Goal: Task Accomplishment & Management: Complete application form

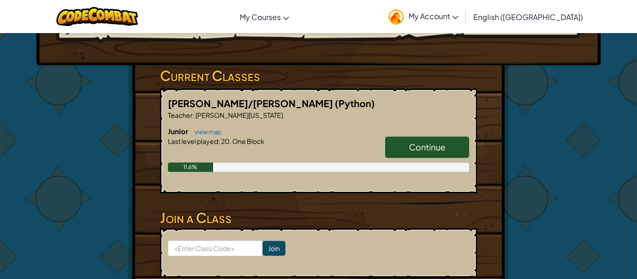
scroll to position [120, 0]
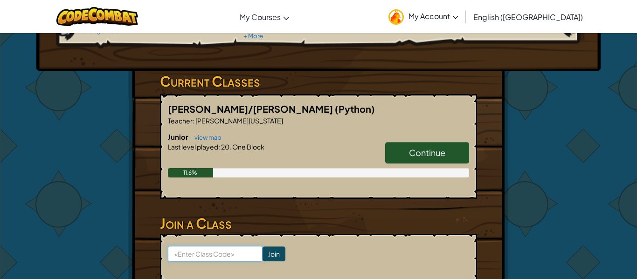
click at [220, 251] on input at bounding box center [215, 254] width 95 height 16
type input "coatstarldea"
click at [272, 261] on input "Join" at bounding box center [273, 254] width 23 height 15
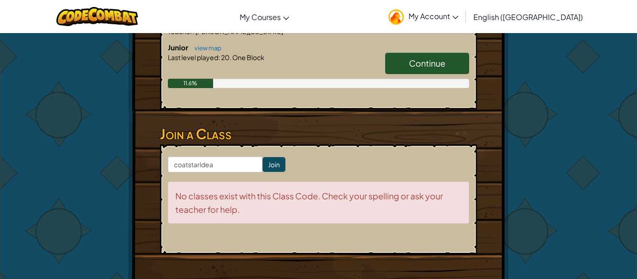
scroll to position [216, 0]
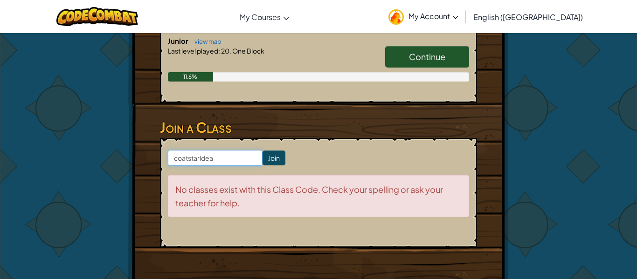
click at [184, 160] on input "coatstarldea" at bounding box center [215, 158] width 95 height 16
click at [178, 160] on input "coatstarldea" at bounding box center [215, 158] width 95 height 16
click at [179, 160] on input "cCoatstarldea" at bounding box center [215, 158] width 95 height 16
type input "Coatstarldea"
click at [272, 153] on input "Join" at bounding box center [273, 158] width 23 height 15
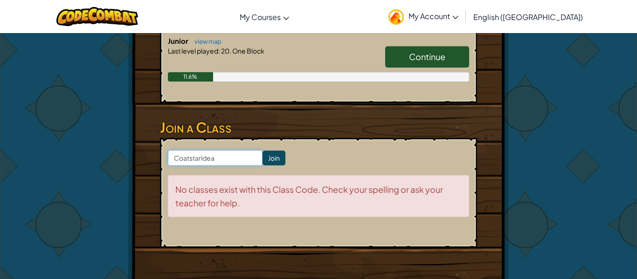
click at [193, 160] on input "Coatstarldea" at bounding box center [215, 158] width 95 height 16
click at [178, 161] on input "Coatstarldea" at bounding box center [215, 158] width 95 height 16
type input "coatstarldea"
click at [269, 160] on input "Join" at bounding box center [273, 158] width 23 height 15
click at [202, 159] on input "coatstarldea" at bounding box center [215, 158] width 95 height 16
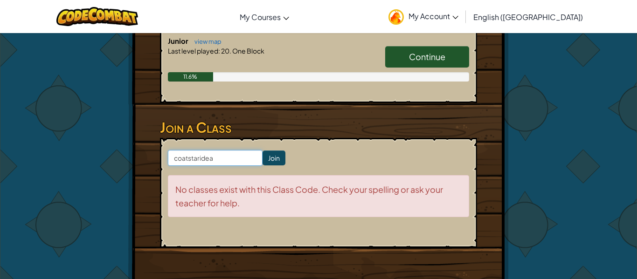
type input "coatstaridea"
click at [274, 155] on input "Join" at bounding box center [273, 158] width 23 height 15
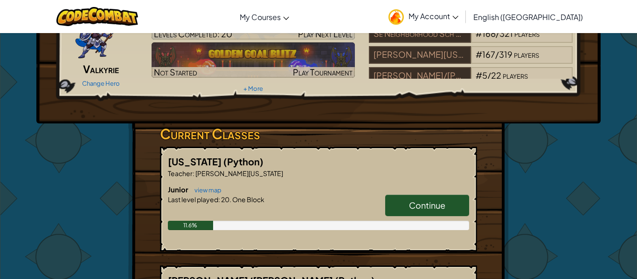
scroll to position [70, 0]
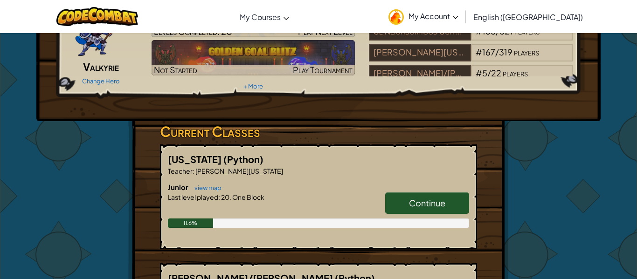
click at [443, 203] on span "Continue" at bounding box center [427, 203] width 36 height 11
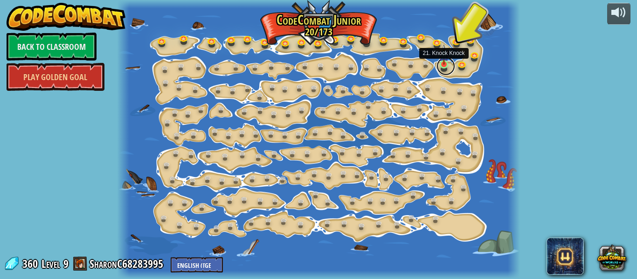
click at [449, 62] on link at bounding box center [445, 66] width 19 height 19
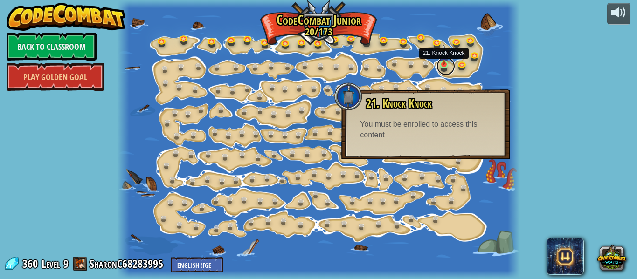
click at [449, 62] on link at bounding box center [445, 66] width 19 height 19
click at [457, 62] on link at bounding box center [463, 64] width 19 height 19
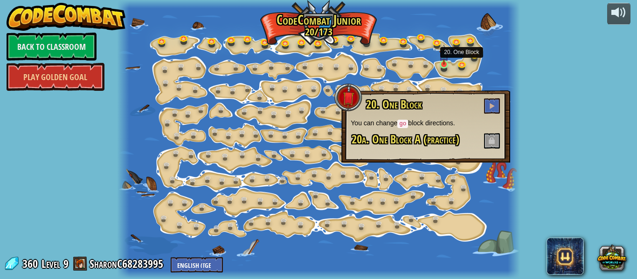
click at [441, 63] on img at bounding box center [443, 54] width 9 height 21
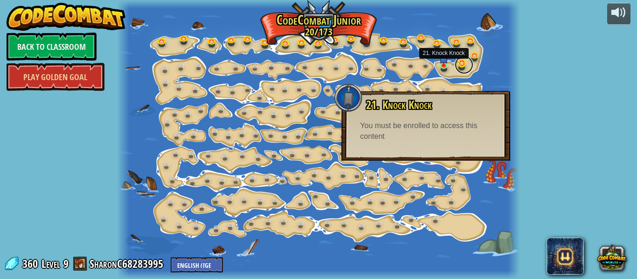
click at [457, 64] on link at bounding box center [463, 64] width 19 height 19
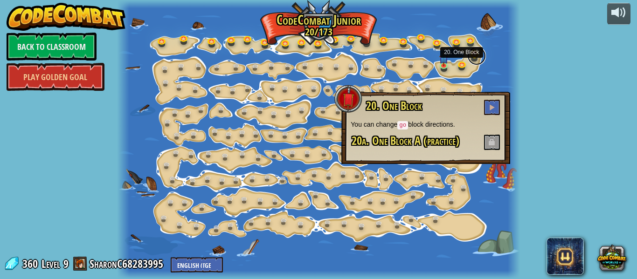
click at [474, 57] on link at bounding box center [476, 56] width 19 height 19
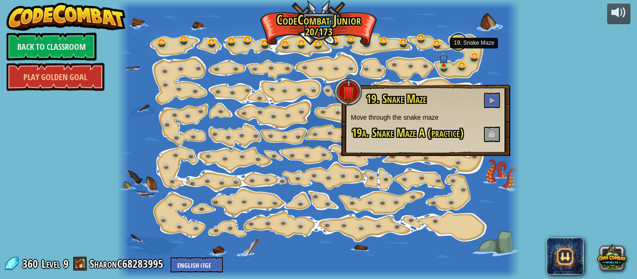
click at [464, 42] on link at bounding box center [458, 42] width 19 height 19
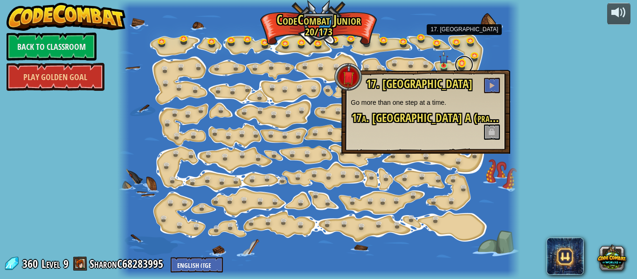
click at [460, 62] on link at bounding box center [463, 64] width 19 height 19
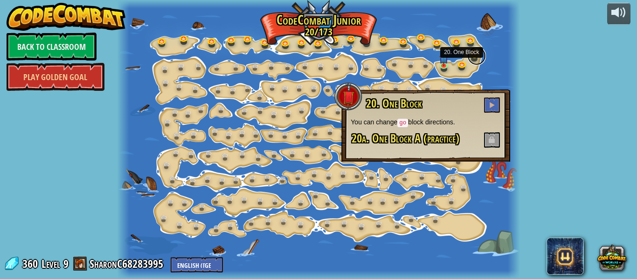
click at [476, 57] on link at bounding box center [476, 56] width 19 height 19
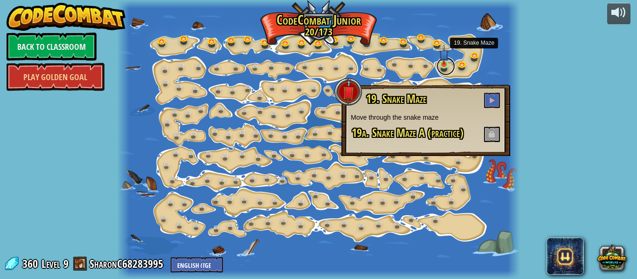
click at [451, 70] on link at bounding box center [445, 66] width 19 height 19
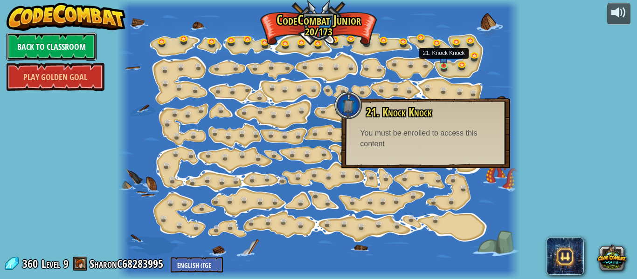
click at [26, 48] on link "Back to Classroom" at bounding box center [52, 47] width 90 height 28
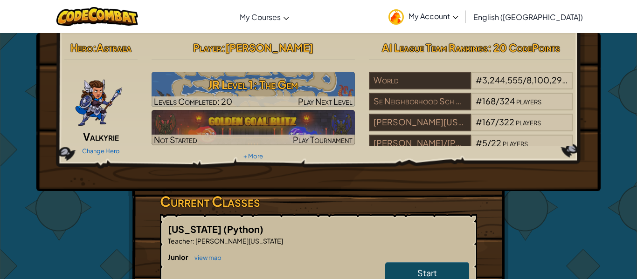
click at [95, 98] on img at bounding box center [99, 100] width 48 height 56
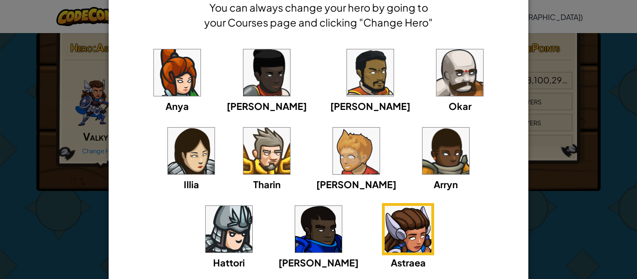
scroll to position [50, 0]
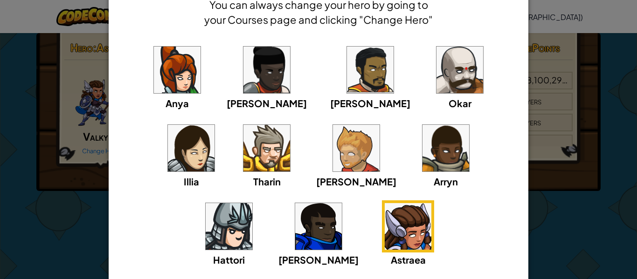
click at [169, 67] on img at bounding box center [177, 70] width 47 height 47
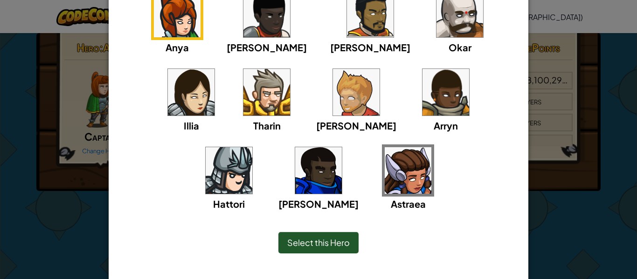
scroll to position [106, 0]
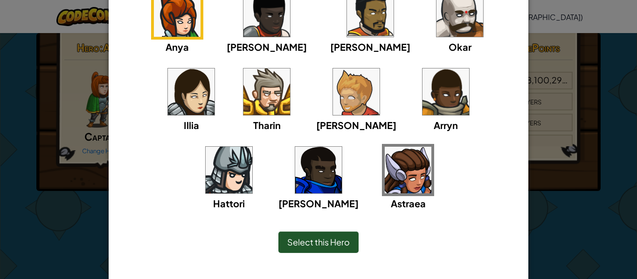
click at [579, 192] on div "× Select Your Hero You can always change your hero by going to your Courses pag…" at bounding box center [318, 139] width 637 height 279
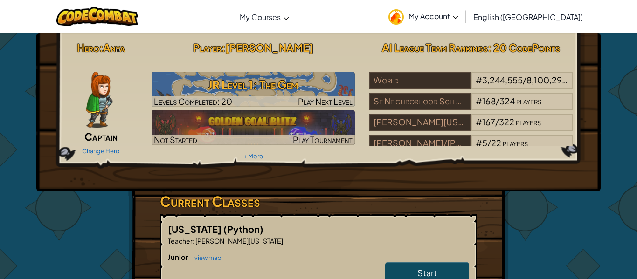
click at [448, 279] on link "Start" at bounding box center [427, 272] width 84 height 21
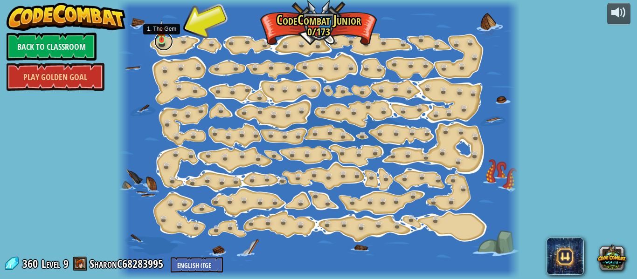
click at [168, 37] on link at bounding box center [163, 41] width 19 height 19
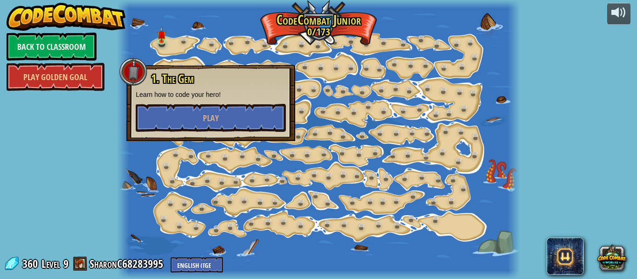
click at [223, 133] on div "1. The Gem Learn how to code your hero! Play" at bounding box center [210, 103] width 169 height 76
click at [222, 121] on button "Play" at bounding box center [211, 118] width 150 height 28
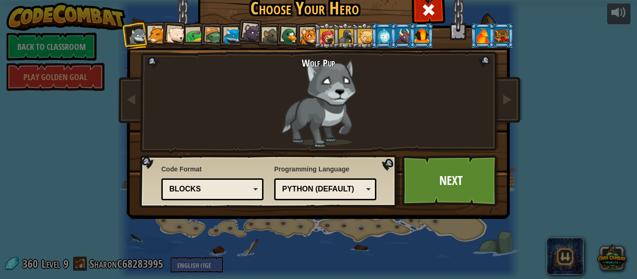
click at [168, 40] on div at bounding box center [175, 35] width 19 height 19
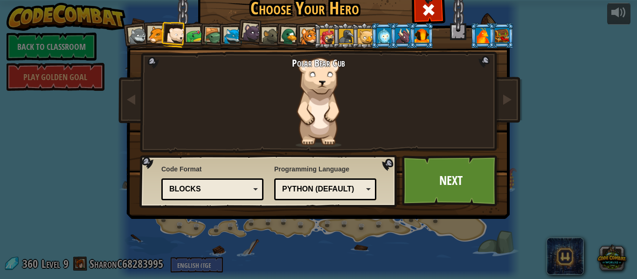
click at [193, 38] on div at bounding box center [194, 35] width 17 height 17
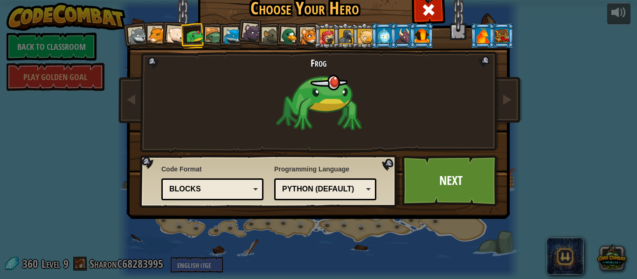
click at [213, 34] on div at bounding box center [214, 36] width 18 height 18
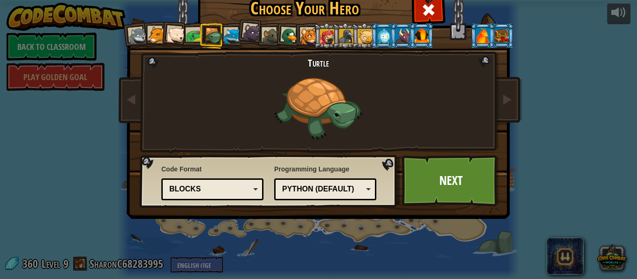
click at [247, 35] on div at bounding box center [251, 32] width 19 height 19
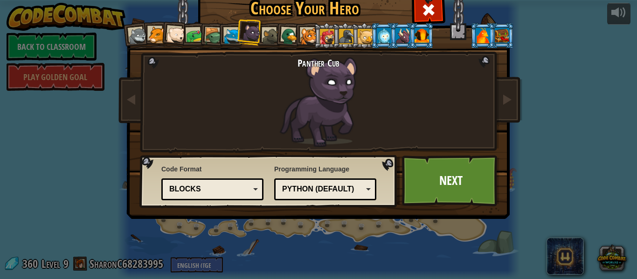
click at [386, 32] on div at bounding box center [384, 35] width 14 height 15
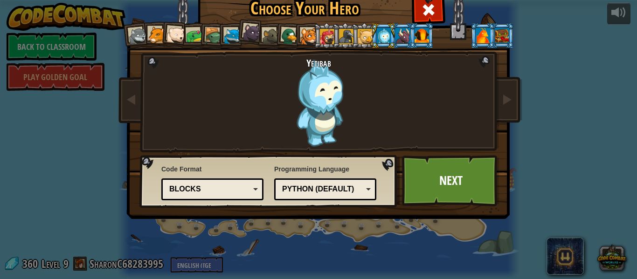
click at [402, 37] on div at bounding box center [402, 35] width 14 height 15
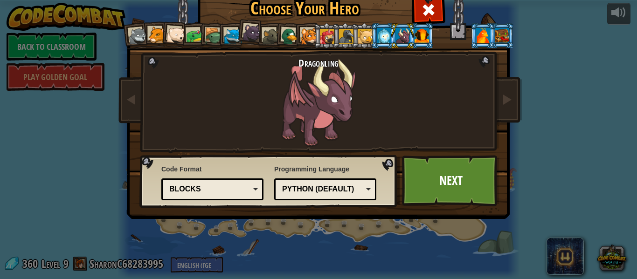
click at [386, 38] on div at bounding box center [384, 35] width 14 height 15
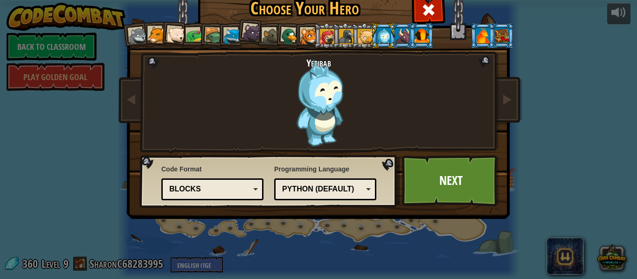
scroll to position [8, 0]
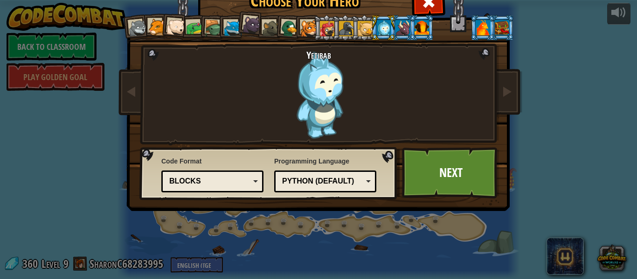
click at [483, 27] on div at bounding box center [482, 27] width 14 height 15
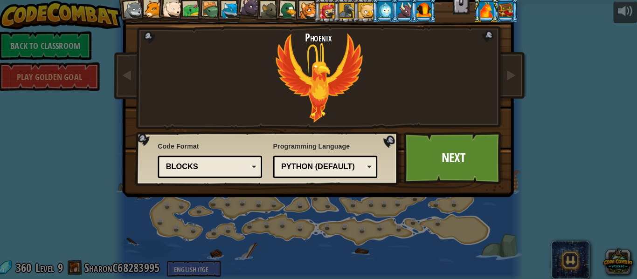
scroll to position [28, 0]
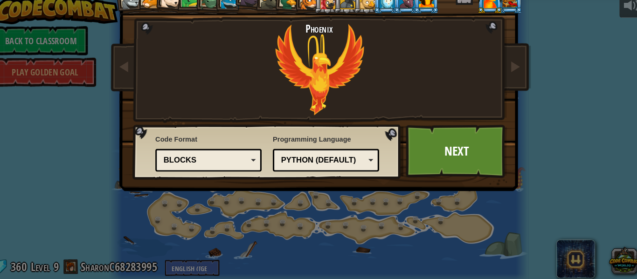
click at [145, 33] on div "Wolf Pup Cougar Polar Bear Cub Frog Turtle Blue Fox Panther Cub Brown Rat Duck …" at bounding box center [319, 91] width 350 height 203
click at [130, 9] on div at bounding box center [138, 8] width 19 height 19
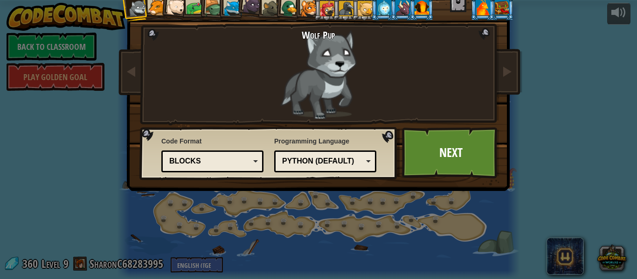
scroll to position [0, 0]
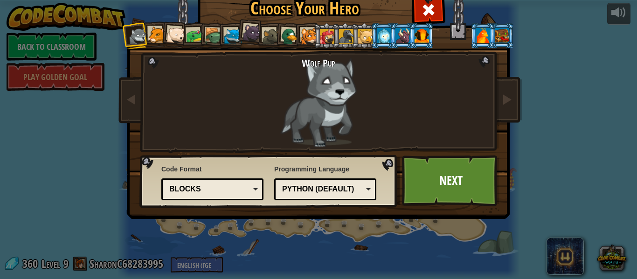
click at [214, 34] on div at bounding box center [214, 36] width 18 height 18
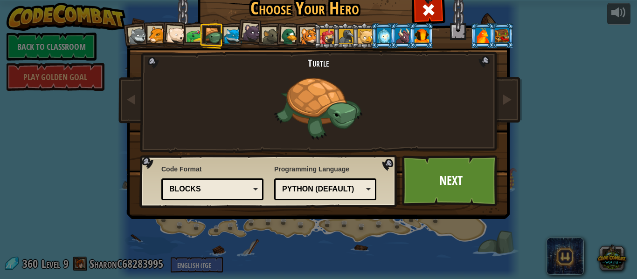
click at [234, 31] on div at bounding box center [232, 36] width 17 height 17
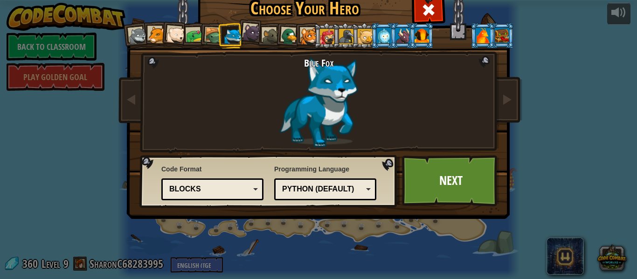
click at [142, 43] on div at bounding box center [138, 36] width 19 height 19
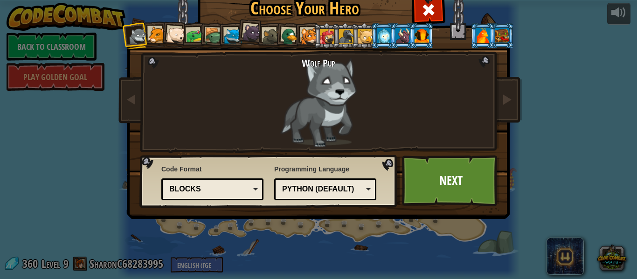
click at [227, 41] on div at bounding box center [232, 36] width 17 height 17
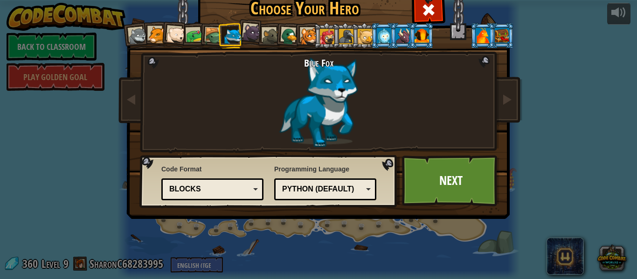
click at [477, 39] on div at bounding box center [482, 35] width 14 height 15
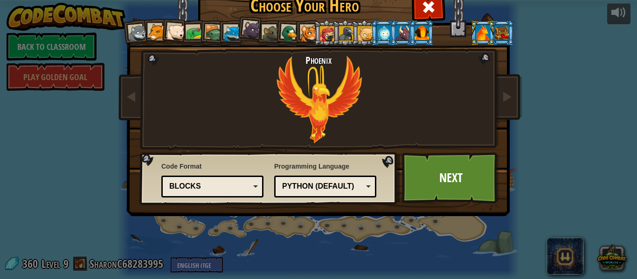
scroll to position [3, 0]
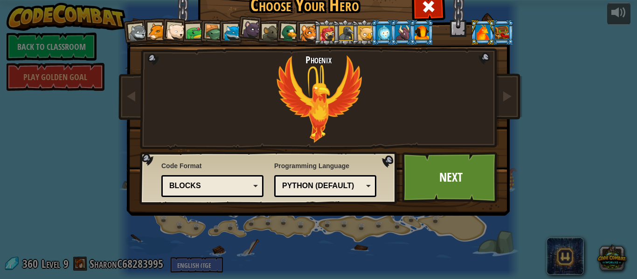
click at [431, 206] on div "Wolf Pup Cougar Polar Bear Cub Frog Turtle Blue Fox Panther Cub Brown Rat Duck …" at bounding box center [319, 116] width 350 height 203
click at [432, 193] on link "Next" at bounding box center [450, 177] width 97 height 51
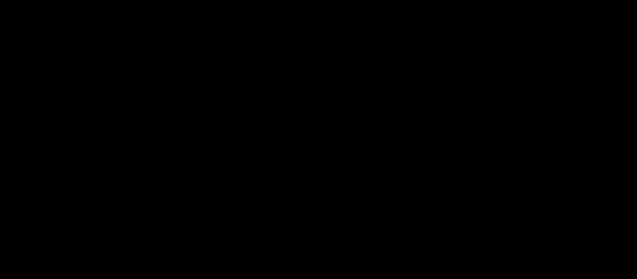
click at [456, 183] on div "The Gem Goals Start Level Error loading from server. Try refreshing the page. Y…" at bounding box center [318, 139] width 637 height 279
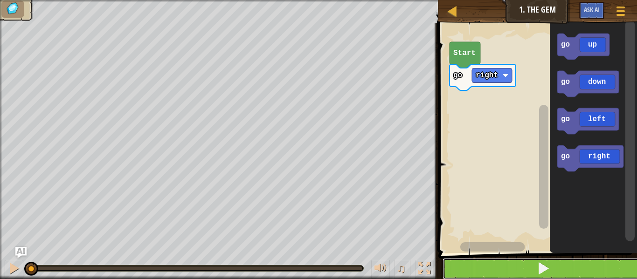
click at [542, 265] on span at bounding box center [542, 268] width 13 height 13
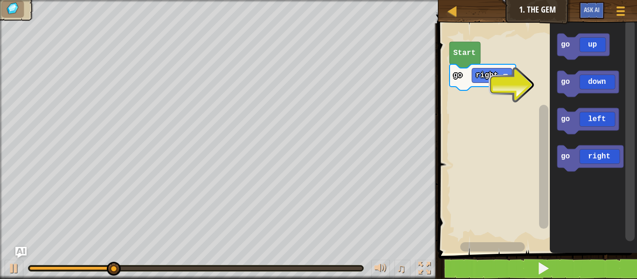
click at [599, 82] on icon "Blockly Workspace" at bounding box center [588, 84] width 62 height 26
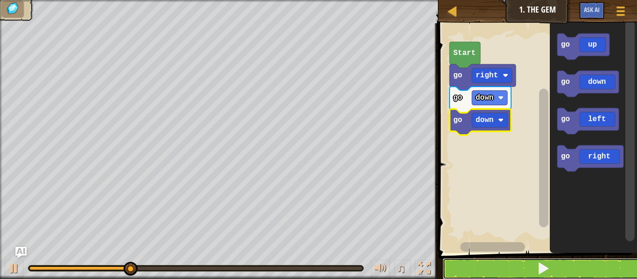
click at [517, 261] on button at bounding box center [542, 268] width 201 height 21
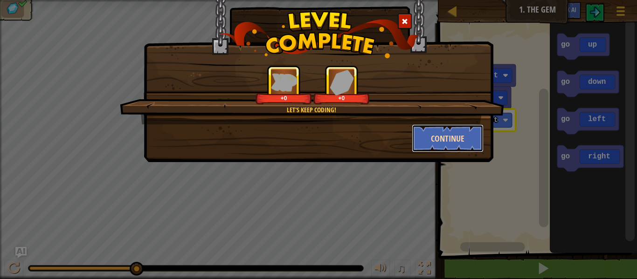
click at [452, 137] on button "Continue" at bounding box center [448, 138] width 72 height 28
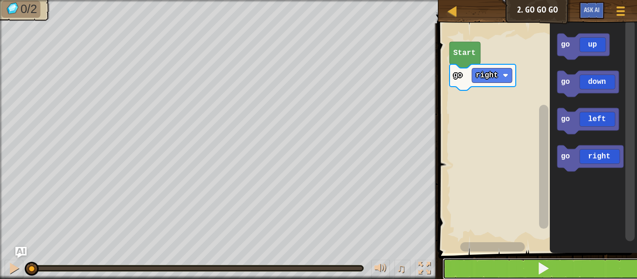
click at [562, 261] on button at bounding box center [542, 268] width 201 height 21
click at [565, 251] on icon "Blockly Workspace" at bounding box center [592, 136] width 87 height 234
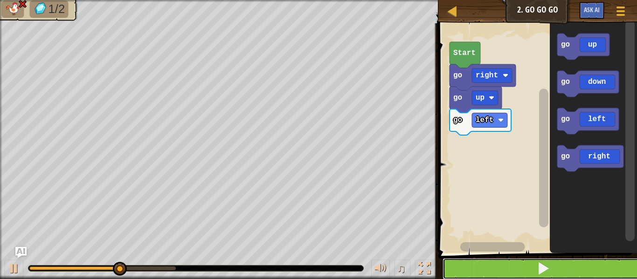
click at [519, 267] on button at bounding box center [542, 268] width 201 height 21
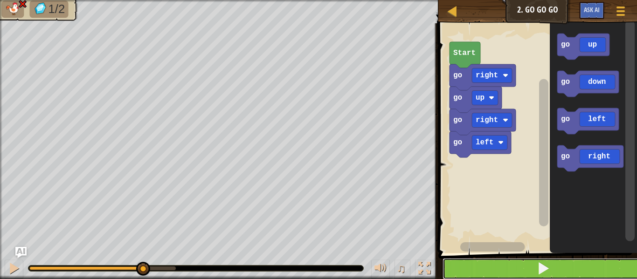
click at [554, 265] on button at bounding box center [542, 268] width 201 height 21
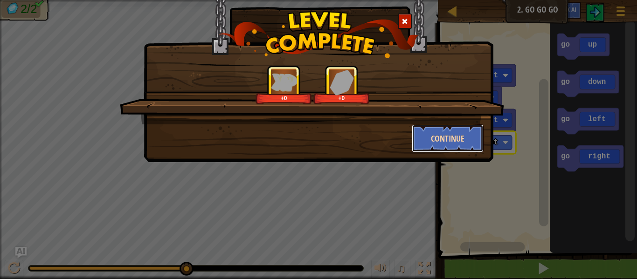
click at [436, 134] on button "Continue" at bounding box center [448, 138] width 72 height 28
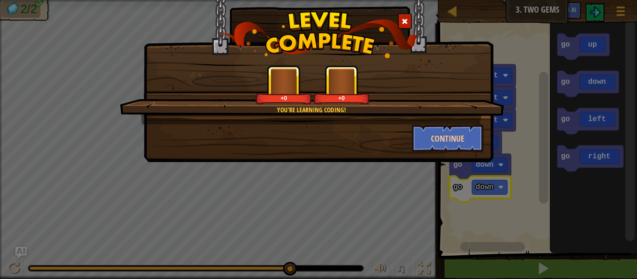
click at [522, 262] on div "You're learning coding! +0 +0 Continue" at bounding box center [318, 139] width 637 height 279
click at [456, 144] on button "Continue" at bounding box center [448, 138] width 72 height 28
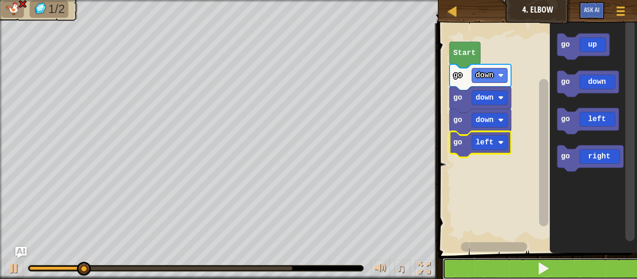
click at [457, 263] on button at bounding box center [542, 268] width 201 height 21
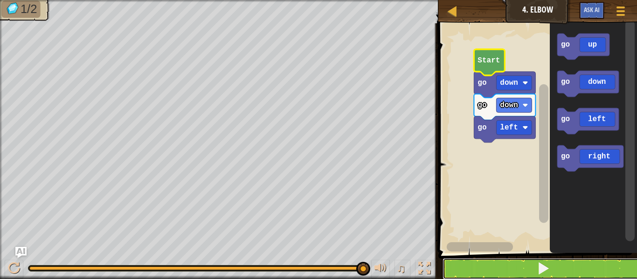
click at [544, 267] on span at bounding box center [542, 268] width 13 height 13
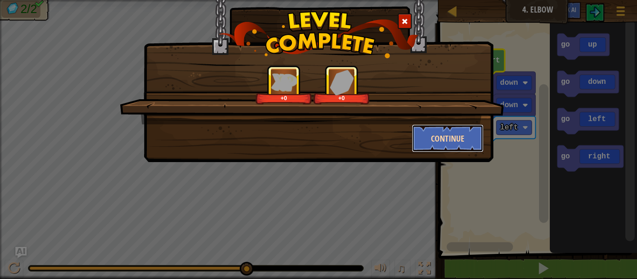
click at [456, 130] on button "Continue" at bounding box center [448, 138] width 72 height 28
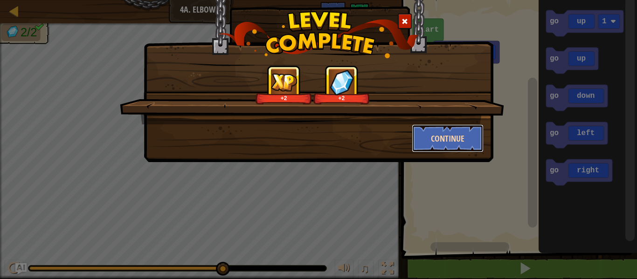
click at [455, 133] on button "Continue" at bounding box center [448, 138] width 72 height 28
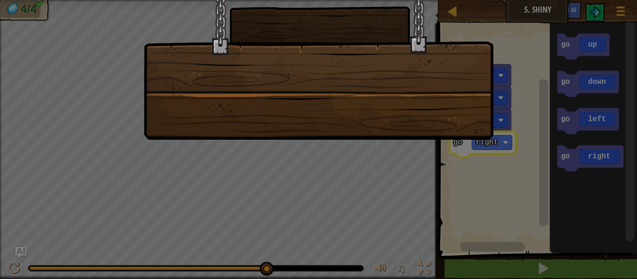
click at [566, 206] on div at bounding box center [318, 139] width 637 height 279
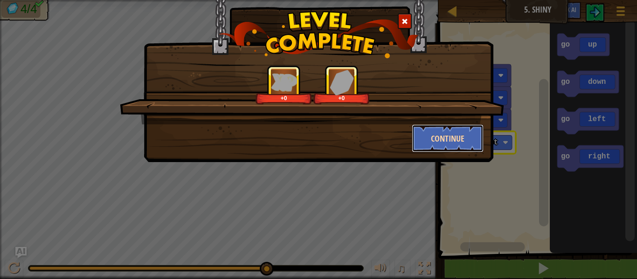
click at [460, 148] on button "Continue" at bounding box center [448, 138] width 72 height 28
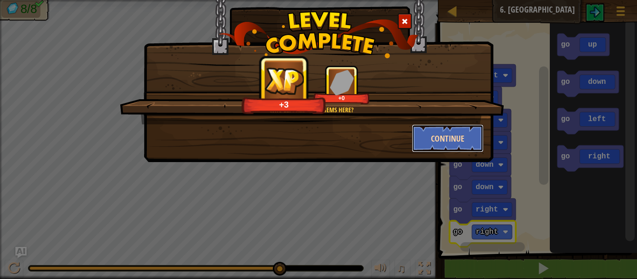
click at [451, 132] on button "Continue" at bounding box center [448, 138] width 72 height 28
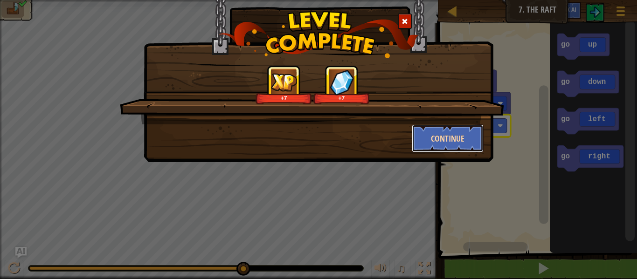
click at [458, 141] on button "Continue" at bounding box center [448, 138] width 72 height 28
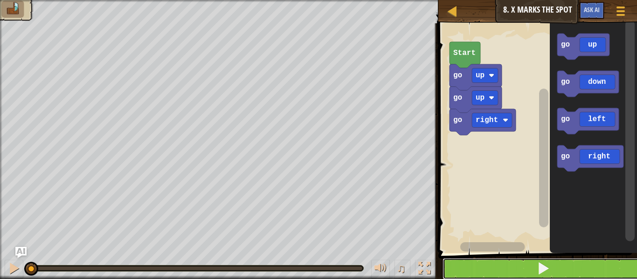
click at [546, 269] on span at bounding box center [542, 268] width 13 height 13
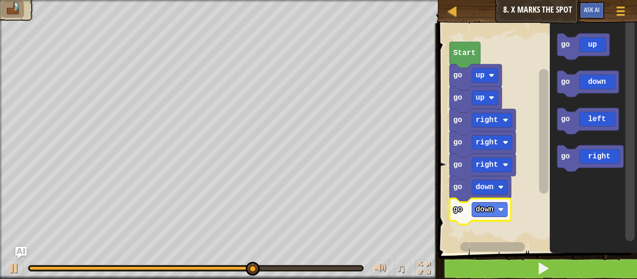
click at [590, 155] on icon "Blockly Workspace" at bounding box center [590, 158] width 66 height 26
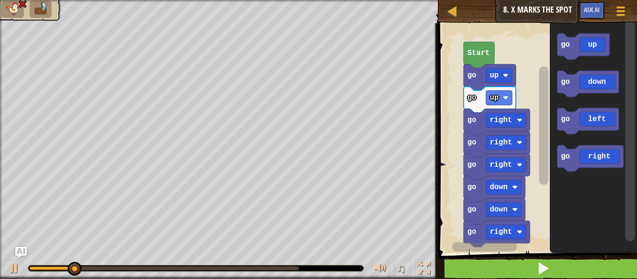
click at [516, 234] on image "Blockly Workspace" at bounding box center [519, 232] width 6 height 6
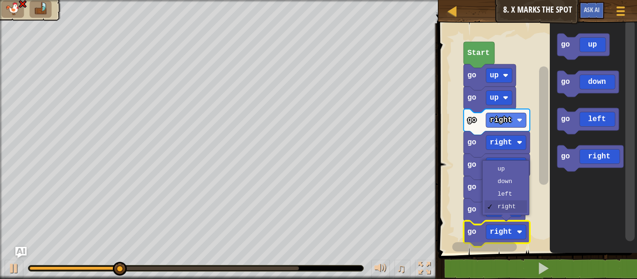
click at [517, 194] on rect "Blockly Workspace" at bounding box center [503, 187] width 35 height 14
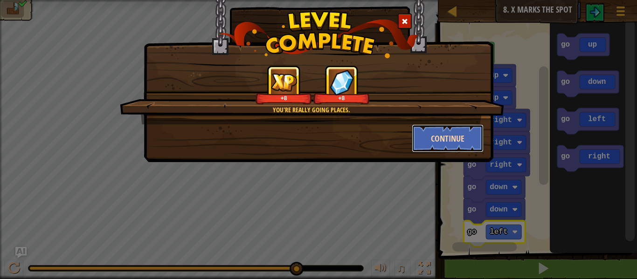
click at [432, 139] on button "Continue" at bounding box center [448, 138] width 72 height 28
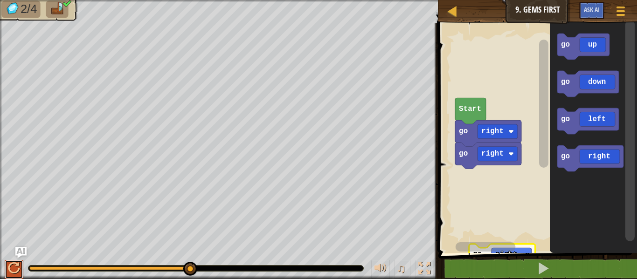
click at [7, 270] on button at bounding box center [14, 269] width 19 height 19
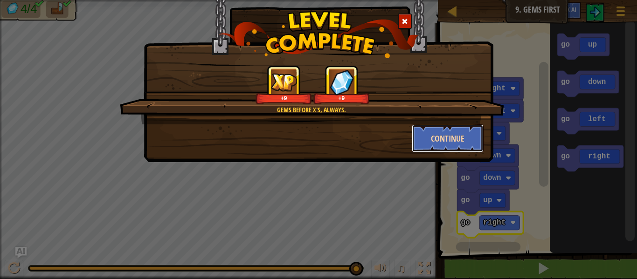
click at [459, 151] on button "Continue" at bounding box center [448, 138] width 72 height 28
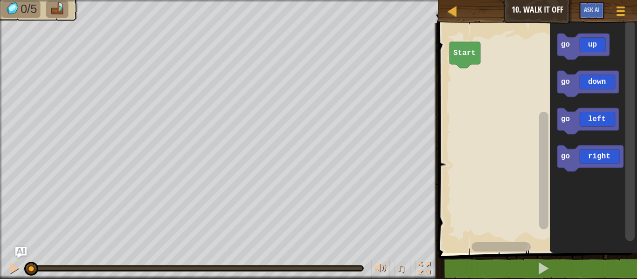
click at [592, 47] on icon "Blockly Workspace" at bounding box center [583, 47] width 52 height 26
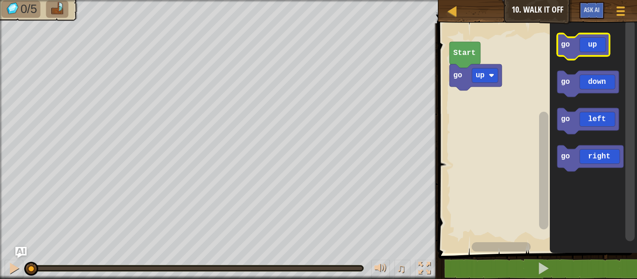
click at [594, 47] on icon "Blockly Workspace" at bounding box center [583, 47] width 52 height 26
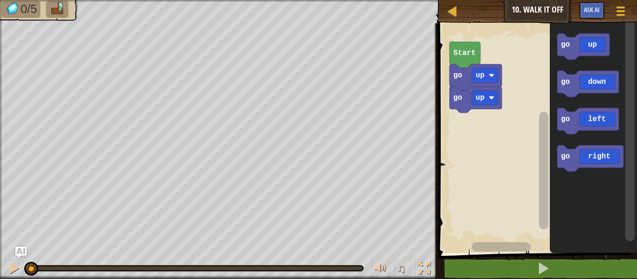
click at [601, 45] on icon "Blockly Workspace" at bounding box center [583, 47] width 52 height 26
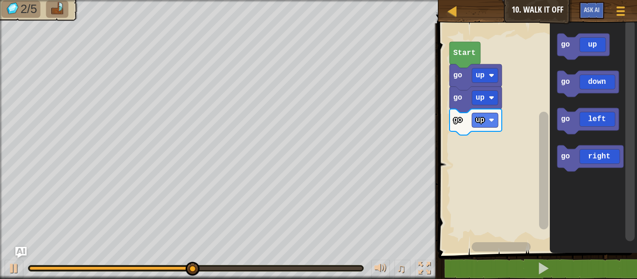
click at [604, 152] on icon "Blockly Workspace" at bounding box center [590, 158] width 66 height 26
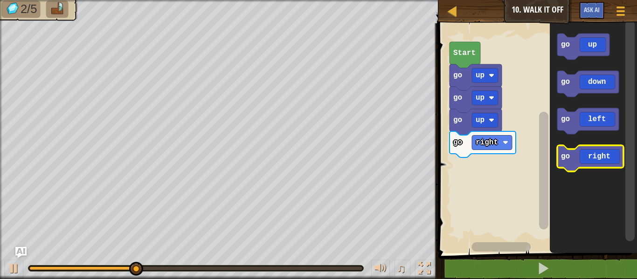
click at [598, 157] on icon "Blockly Workspace" at bounding box center [590, 158] width 66 height 26
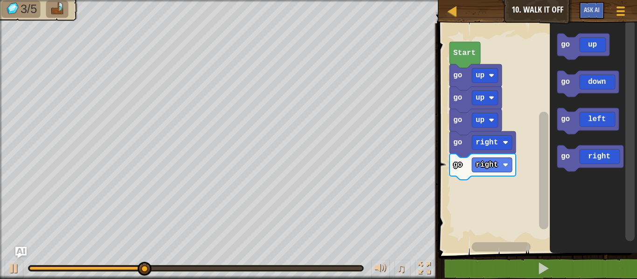
click at [603, 156] on icon "Blockly Workspace" at bounding box center [590, 158] width 66 height 26
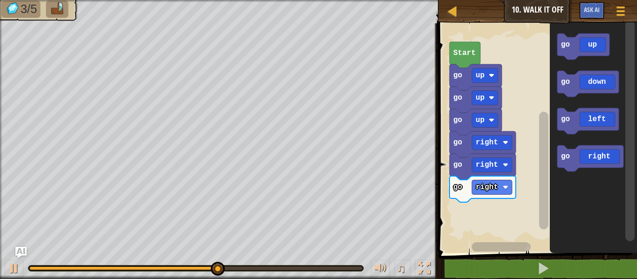
click at [603, 160] on icon "Blockly Workspace" at bounding box center [590, 158] width 66 height 26
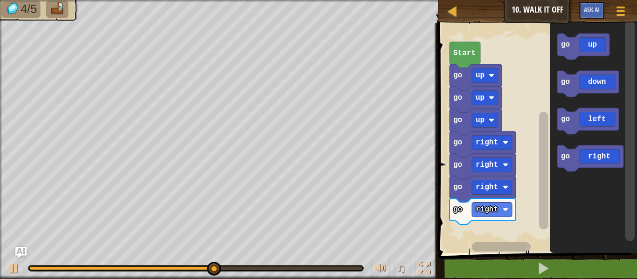
click at [600, 80] on icon "Blockly Workspace" at bounding box center [588, 84] width 62 height 26
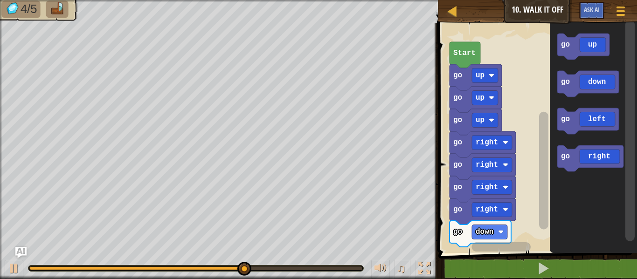
click at [600, 79] on icon "Blockly Workspace" at bounding box center [588, 84] width 62 height 26
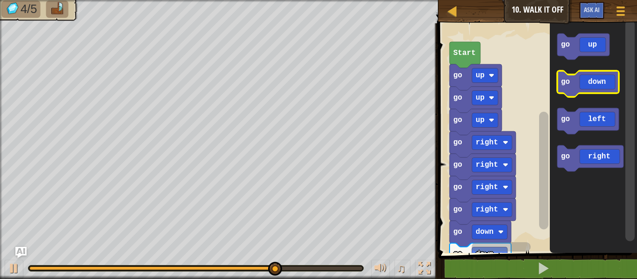
click at [606, 81] on icon "Blockly Workspace" at bounding box center [588, 84] width 62 height 26
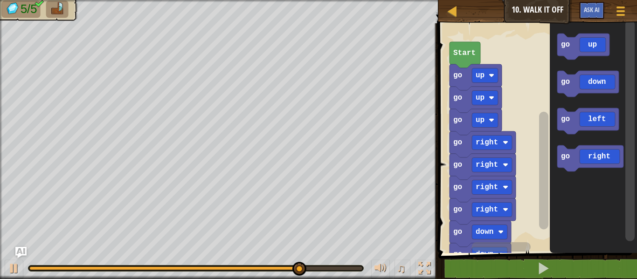
click at [601, 121] on icon "Blockly Workspace" at bounding box center [588, 121] width 62 height 26
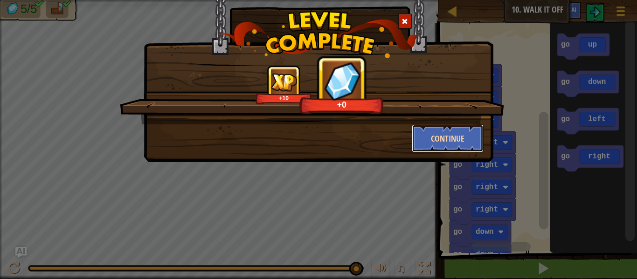
click at [426, 137] on button "Continue" at bounding box center [448, 138] width 72 height 28
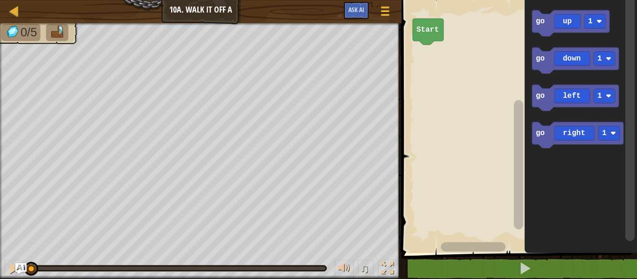
click at [574, 131] on icon "Blockly Workspace" at bounding box center [577, 135] width 91 height 26
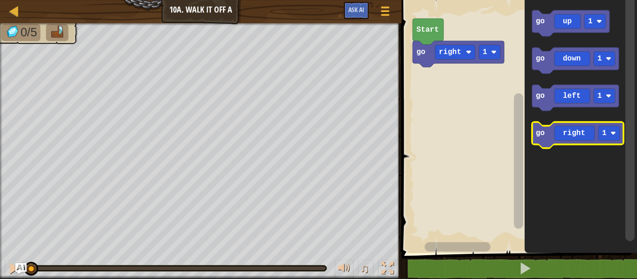
click at [580, 132] on icon "Blockly Workspace" at bounding box center [577, 135] width 91 height 26
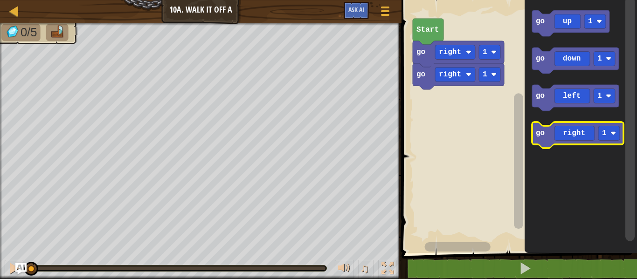
click at [573, 134] on icon "Blockly Workspace" at bounding box center [577, 135] width 91 height 26
click at [571, 139] on icon "Blockly Workspace" at bounding box center [577, 135] width 91 height 26
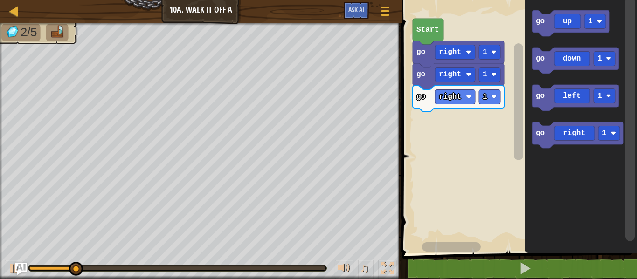
click at [16, 271] on img "Ask AI" at bounding box center [21, 269] width 12 height 12
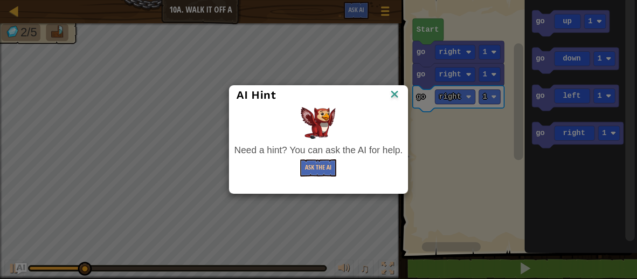
click at [9, 270] on div "AI Hint Need a hint? You can ask the AI for help. Ask the AI" at bounding box center [318, 139] width 637 height 279
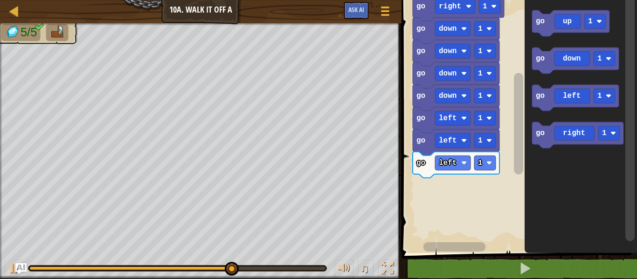
click at [575, 30] on icon "Blockly Workspace" at bounding box center [570, 23] width 77 height 26
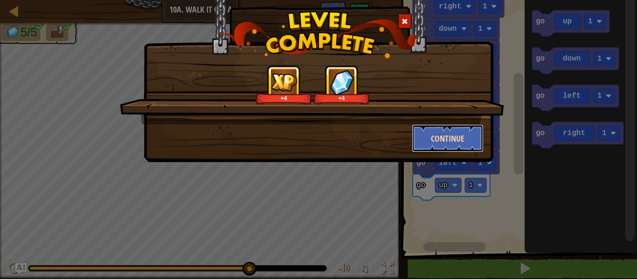
click at [464, 132] on button "Continue" at bounding box center [448, 138] width 72 height 28
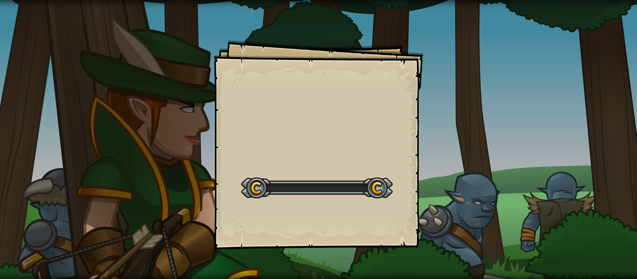
click at [444, 144] on div "Goals Start Level Error loading from server. Try refreshing the page. You'll ne…" at bounding box center [318, 139] width 637 height 279
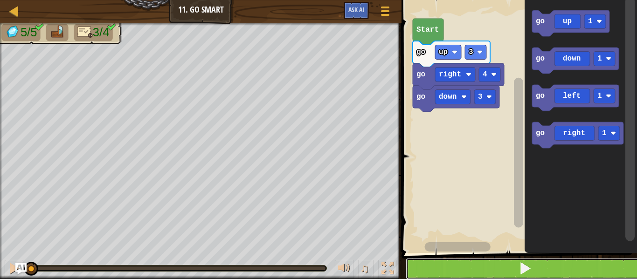
click at [544, 268] on button at bounding box center [524, 268] width 238 height 21
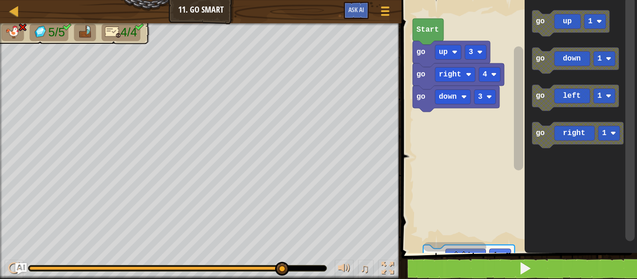
click at [572, 90] on icon "Blockly Workspace" at bounding box center [575, 98] width 87 height 26
click at [558, 100] on icon "Blockly Workspace" at bounding box center [575, 98] width 87 height 26
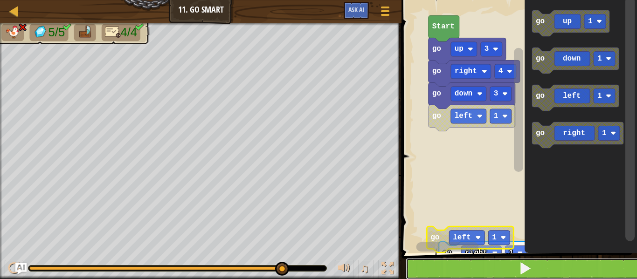
click at [538, 269] on button at bounding box center [524, 268] width 238 height 21
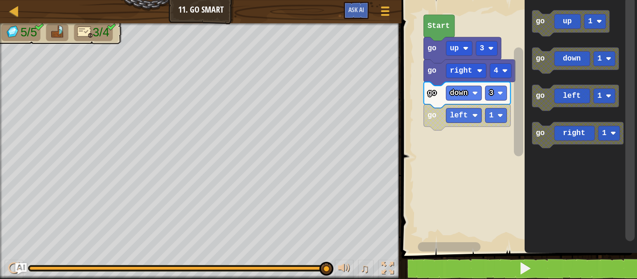
click at [569, 133] on icon "Blockly Workspace" at bounding box center [577, 135] width 91 height 26
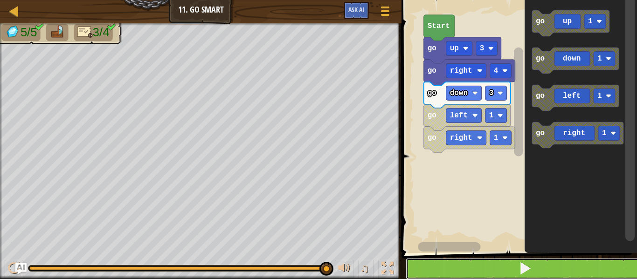
click at [535, 267] on button at bounding box center [524, 268] width 238 height 21
click at [636, 133] on icon "Blockly Workspace" at bounding box center [580, 124] width 112 height 258
click at [500, 135] on rect "Blockly Workspace" at bounding box center [500, 137] width 21 height 14
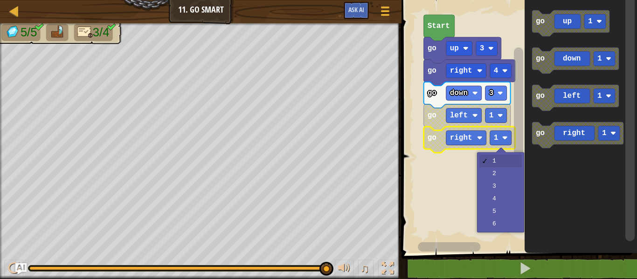
click at [509, 173] on rect "Blockly Workspace" at bounding box center [517, 124] width 238 height 258
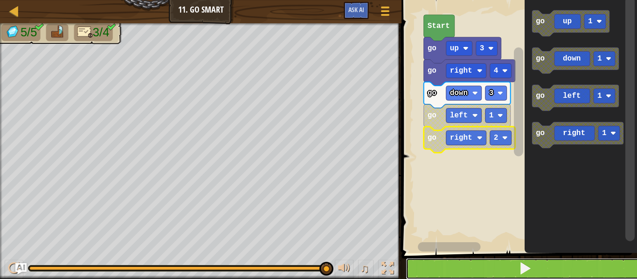
click at [516, 269] on button at bounding box center [524, 268] width 238 height 21
click at [501, 138] on rect "Blockly Workspace" at bounding box center [500, 137] width 21 height 14
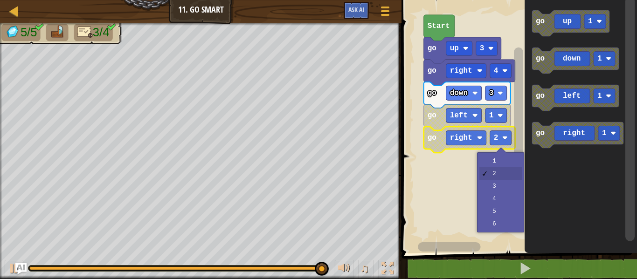
click at [505, 189] on rect "Blockly Workspace" at bounding box center [517, 124] width 238 height 258
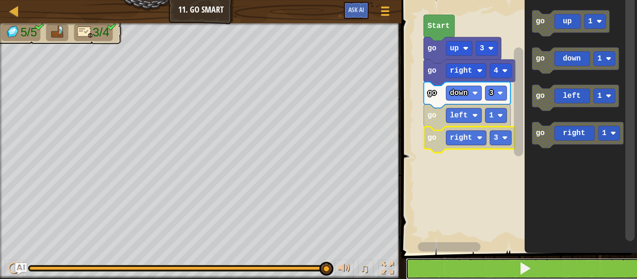
click at [511, 271] on button at bounding box center [524, 268] width 238 height 21
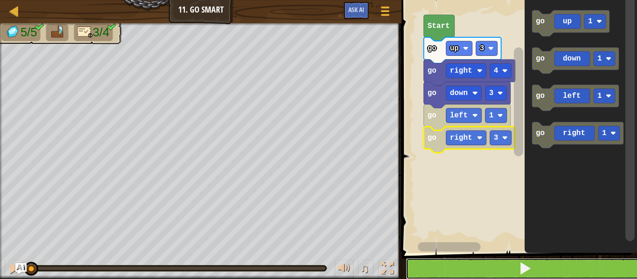
click at [510, 270] on button at bounding box center [524, 268] width 238 height 21
click at [514, 264] on button at bounding box center [524, 268] width 238 height 21
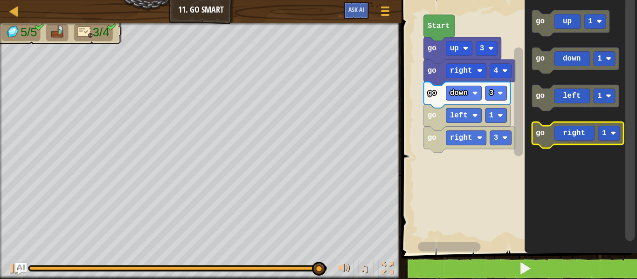
click at [580, 135] on icon "Blockly Workspace" at bounding box center [577, 135] width 91 height 26
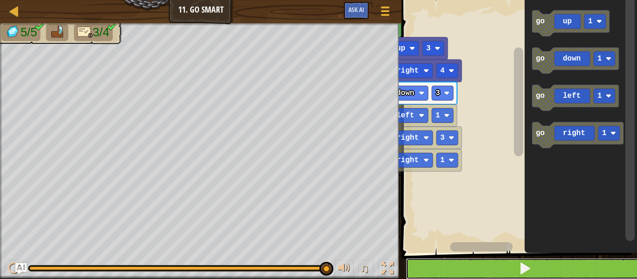
click at [483, 277] on button at bounding box center [524, 268] width 238 height 21
click at [472, 185] on rect "Blockly Workspace" at bounding box center [517, 124] width 238 height 258
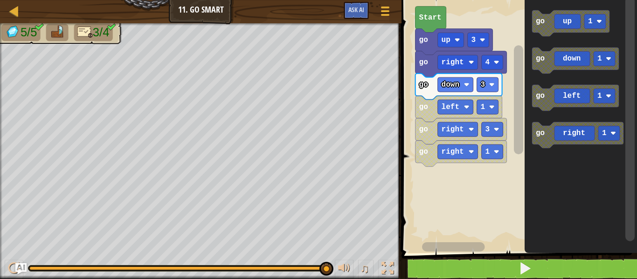
click at [489, 216] on rect "Blockly Workspace" at bounding box center [517, 124] width 238 height 258
click at [487, 221] on rect "Blockly Workspace" at bounding box center [517, 124] width 238 height 258
click at [435, 217] on rect "Blockly Workspace" at bounding box center [517, 124] width 238 height 258
click at [505, 273] on button at bounding box center [524, 268] width 238 height 21
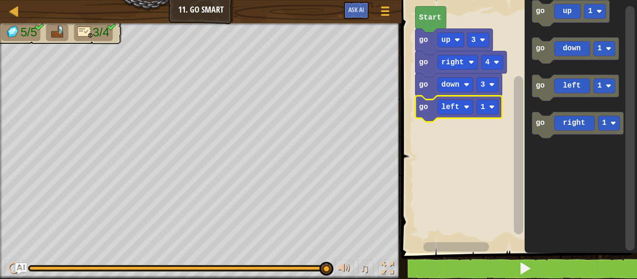
click at [0, 0] on div at bounding box center [0, 0] width 0 height 0
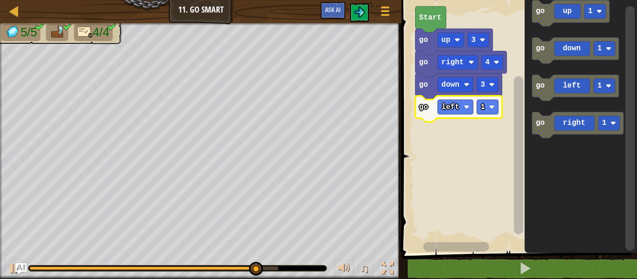
click at [496, 152] on rect "Blockly Workspace" at bounding box center [517, 124] width 238 height 258
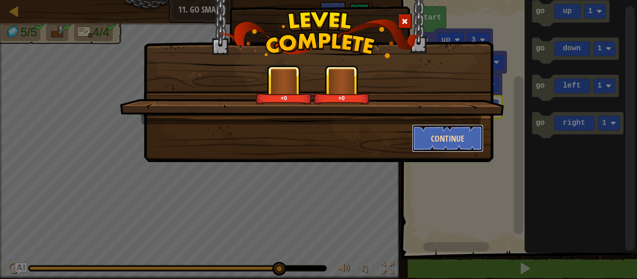
click at [460, 139] on button "Continue" at bounding box center [448, 138] width 72 height 28
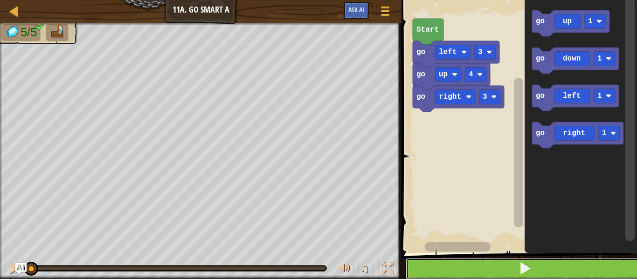
click at [573, 262] on button at bounding box center [524, 268] width 238 height 21
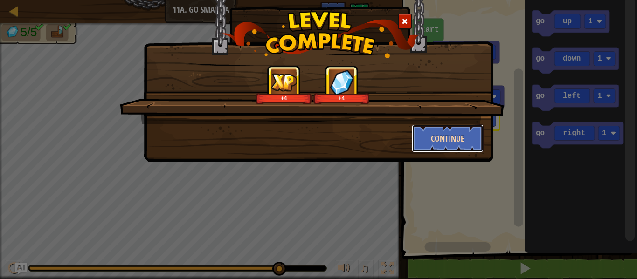
click at [441, 145] on button "Continue" at bounding box center [448, 138] width 72 height 28
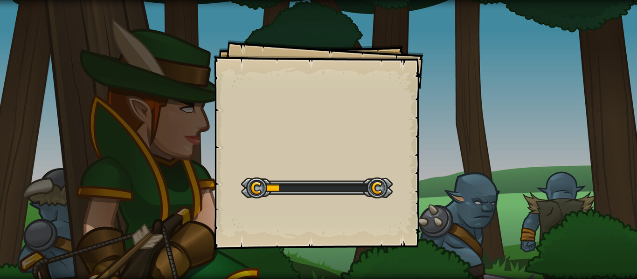
click at [441, 145] on div "Goals Start Level Error loading from server. Try refreshing the page. You'll ne…" at bounding box center [318, 139] width 637 height 279
click at [415, 143] on div "Steps Goals Start Level Error loading from server. Try refreshing the page. You…" at bounding box center [318, 145] width 210 height 210
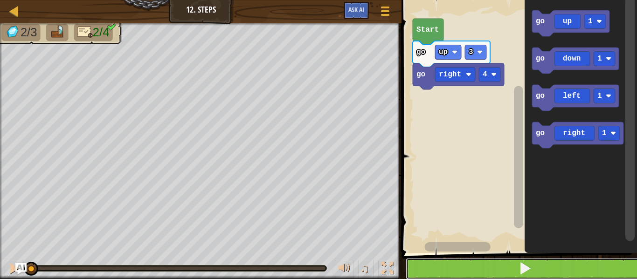
click at [605, 270] on button at bounding box center [524, 268] width 238 height 21
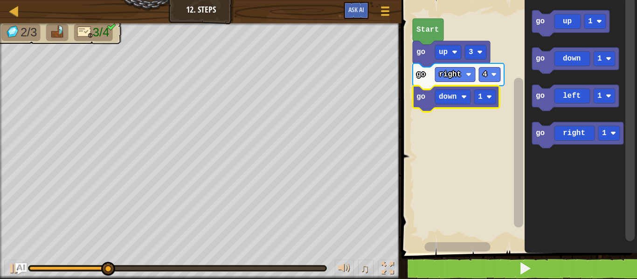
click at [480, 97] on text "1" at bounding box center [480, 97] width 5 height 8
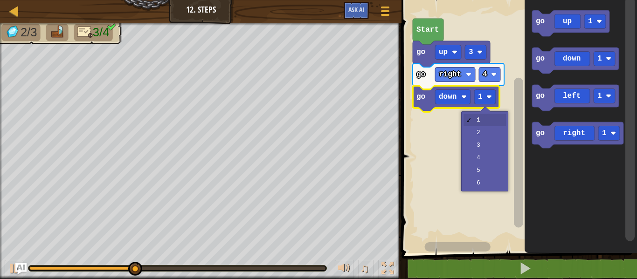
click at [492, 160] on rect "Blockly Workspace" at bounding box center [517, 124] width 238 height 258
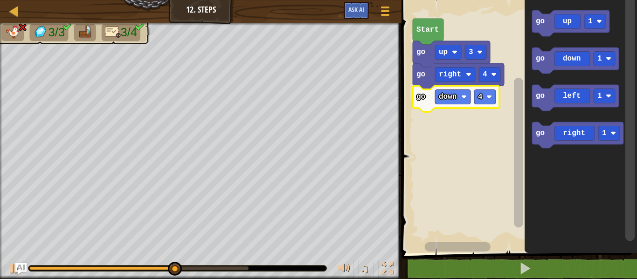
click at [487, 96] on image "Blockly Workspace" at bounding box center [489, 97] width 6 height 6
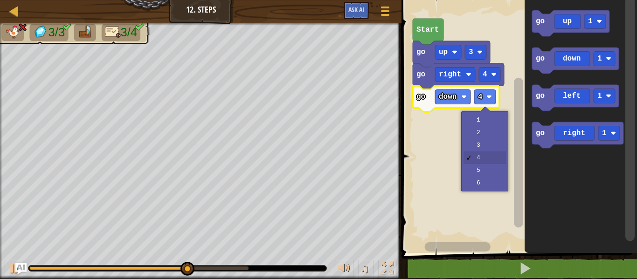
click at [496, 150] on rect "Blockly Workspace" at bounding box center [517, 124] width 238 height 258
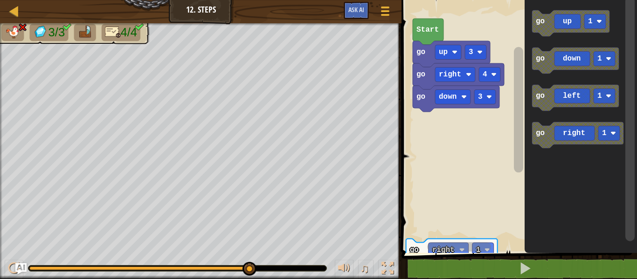
click at [562, 104] on icon "Blockly Workspace" at bounding box center [575, 98] width 87 height 26
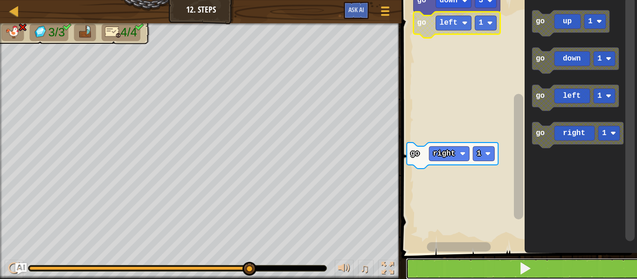
click at [460, 268] on button at bounding box center [524, 268] width 238 height 21
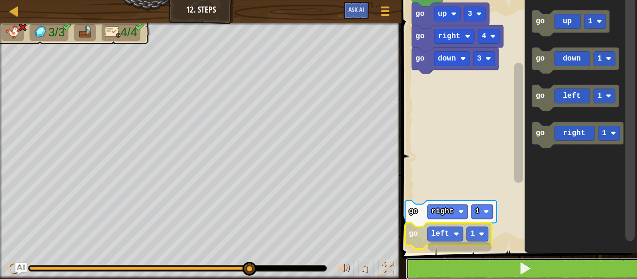
click at [457, 272] on button at bounding box center [524, 268] width 238 height 21
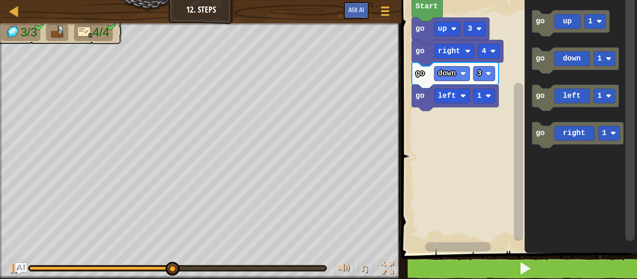
click at [488, 96] on image "Blockly Workspace" at bounding box center [488, 96] width 6 height 6
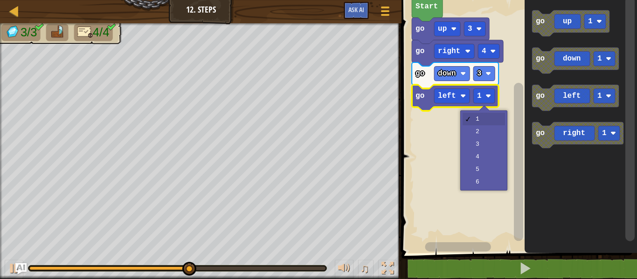
click at [490, 130] on rect "Blockly Workspace" at bounding box center [517, 124] width 238 height 258
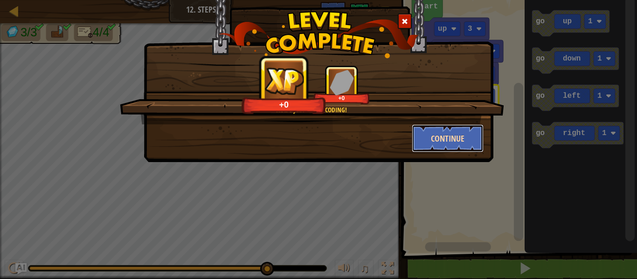
click at [456, 130] on button "Continue" at bounding box center [448, 138] width 72 height 28
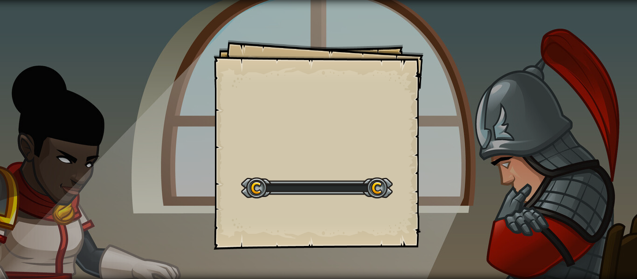
click at [456, 130] on div "Goals Start Level Error loading from server. Try refreshing the page. You'll ne…" at bounding box center [318, 139] width 637 height 279
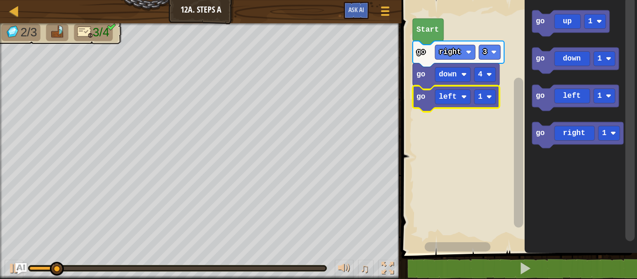
click at [490, 97] on image "Blockly Workspace" at bounding box center [489, 97] width 6 height 6
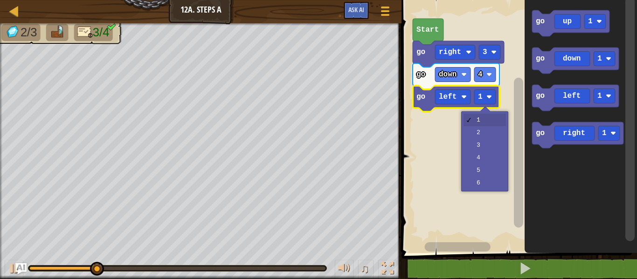
click at [488, 160] on rect "Blockly Workspace" at bounding box center [517, 124] width 238 height 258
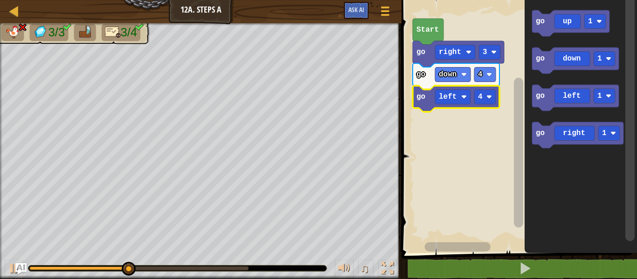
click at [484, 97] on rect "Blockly Workspace" at bounding box center [484, 97] width 21 height 14
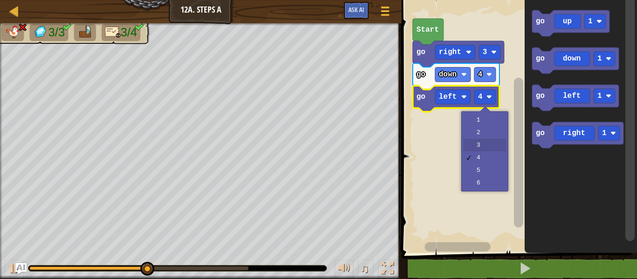
click at [491, 149] on rect "Blockly Workspace" at bounding box center [517, 124] width 238 height 258
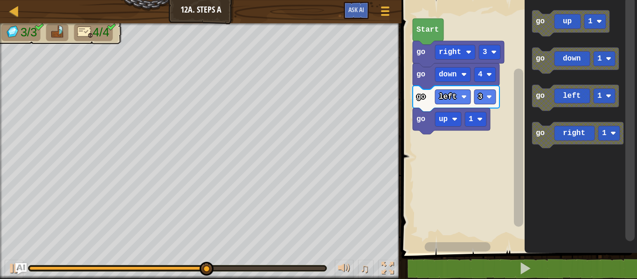
click at [474, 118] on rect "Blockly Workspace" at bounding box center [475, 119] width 21 height 14
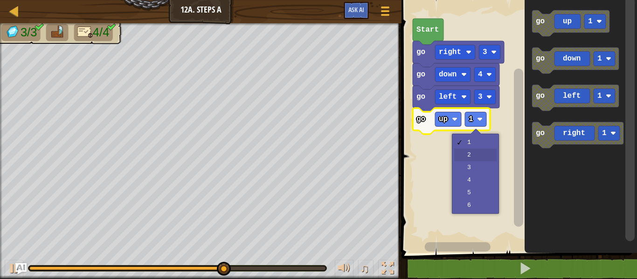
click at [479, 150] on rect "Blockly Workspace" at bounding box center [517, 124] width 238 height 258
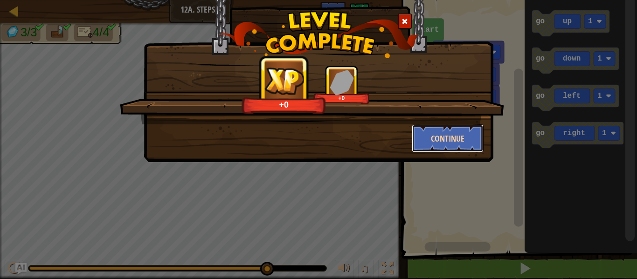
click at [460, 137] on button "Continue" at bounding box center [448, 138] width 72 height 28
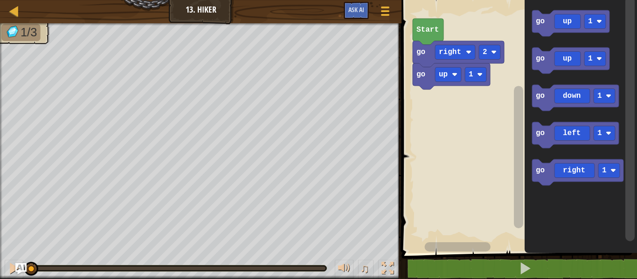
click at [480, 75] on image "Blockly Workspace" at bounding box center [480, 75] width 6 height 6
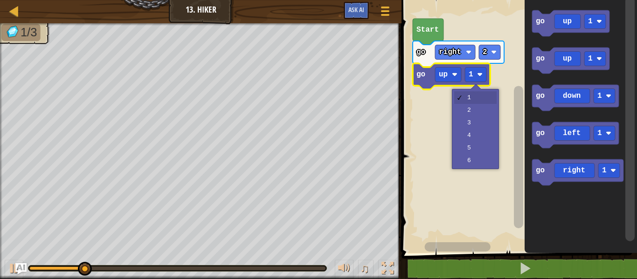
click at [485, 138] on rect "Blockly Workspace" at bounding box center [517, 124] width 238 height 258
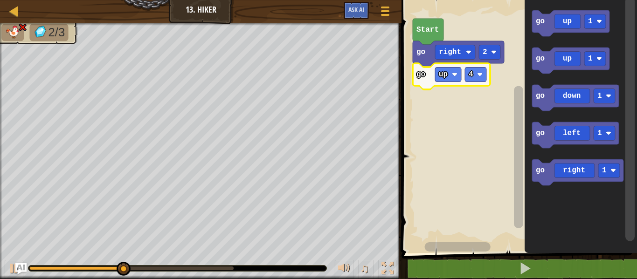
click at [472, 75] on text "4" at bounding box center [470, 74] width 5 height 8
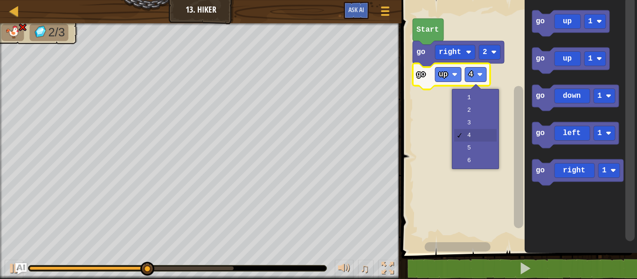
click at [478, 128] on rect "Blockly Workspace" at bounding box center [517, 124] width 238 height 258
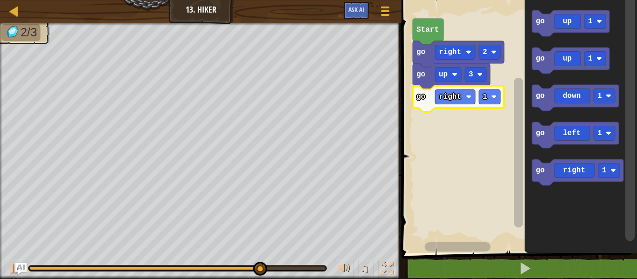
click at [485, 98] on text "1" at bounding box center [484, 97] width 5 height 8
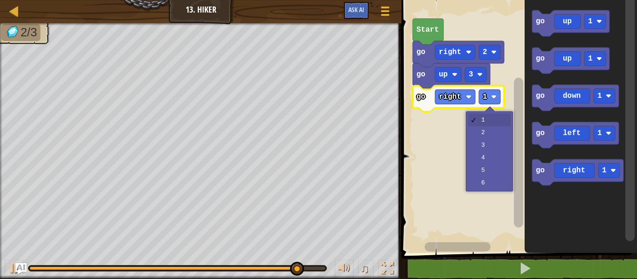
click at [491, 135] on rect "Blockly Workspace" at bounding box center [517, 124] width 238 height 258
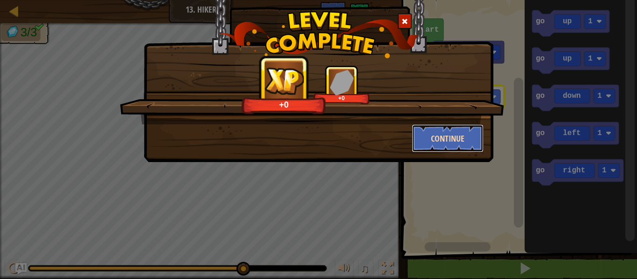
click at [444, 142] on button "Continue" at bounding box center [448, 138] width 72 height 28
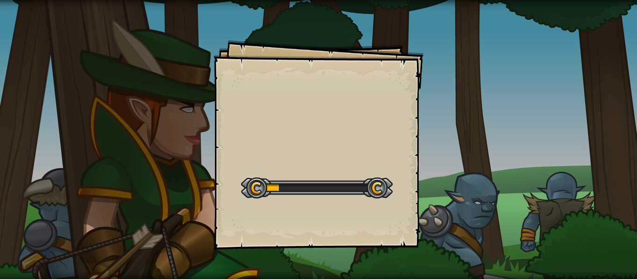
click at [459, 134] on div "Goals Start Level Error loading from server. Try refreshing the page. You'll ne…" at bounding box center [318, 139] width 637 height 279
click at [456, 136] on div "Goals Start Level Error loading from server. Try refreshing the page. You'll ne…" at bounding box center [318, 139] width 637 height 279
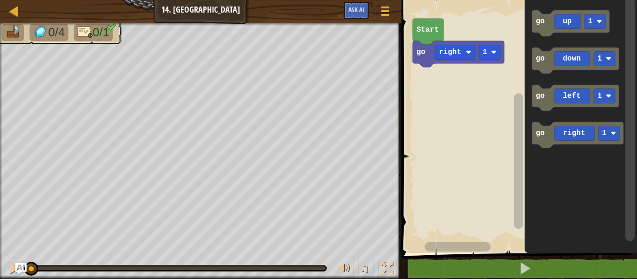
click at [494, 52] on image "Blockly Workspace" at bounding box center [494, 52] width 6 height 6
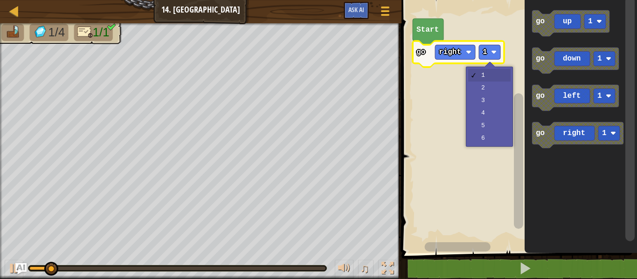
click at [491, 113] on rect "Blockly Workspace" at bounding box center [517, 124] width 238 height 258
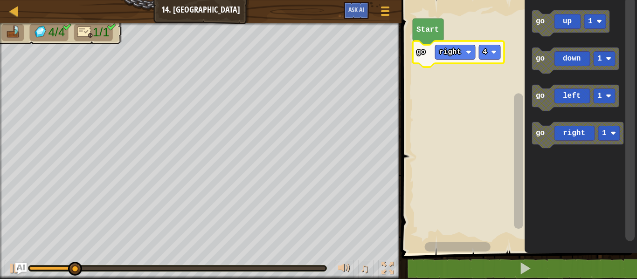
click at [492, 54] on image "Blockly Workspace" at bounding box center [494, 52] width 6 height 6
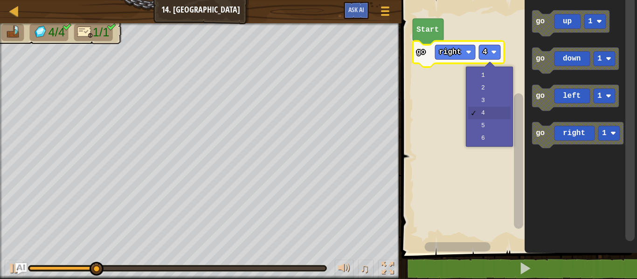
click at [489, 130] on rect "Blockly Workspace" at bounding box center [517, 124] width 238 height 258
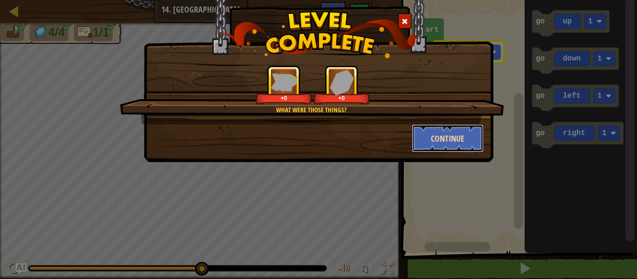
click at [451, 147] on button "Continue" at bounding box center [448, 138] width 72 height 28
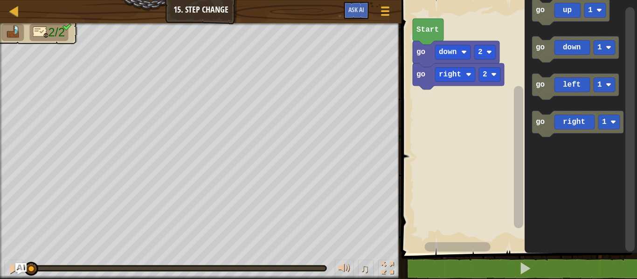
click at [570, 127] on icon "Blockly Workspace" at bounding box center [577, 124] width 91 height 26
click at [491, 76] on rect "Blockly Workspace" at bounding box center [489, 75] width 21 height 14
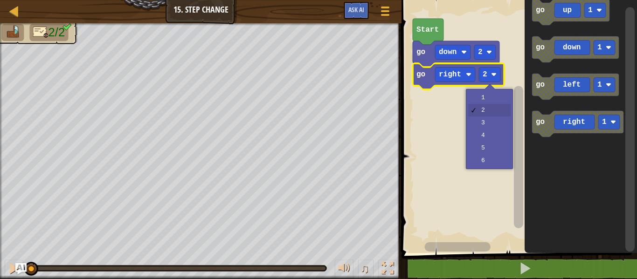
click at [497, 127] on rect "Blockly Workspace" at bounding box center [517, 124] width 238 height 258
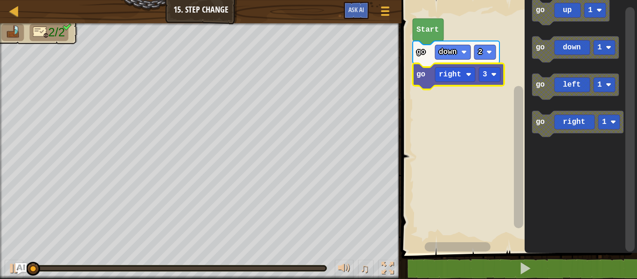
click at [493, 78] on rect "Blockly Workspace" at bounding box center [489, 75] width 21 height 14
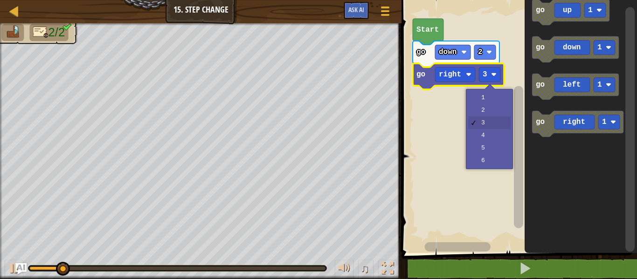
click at [500, 142] on rect "Blockly Workspace" at bounding box center [517, 124] width 238 height 258
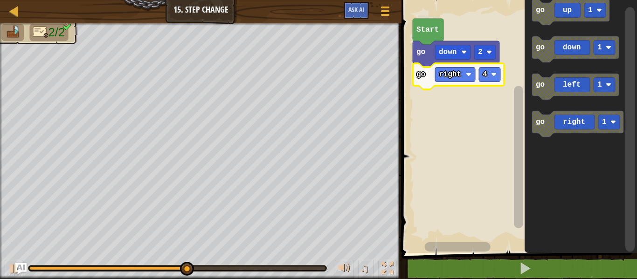
click at [487, 73] on text "4" at bounding box center [484, 74] width 5 height 8
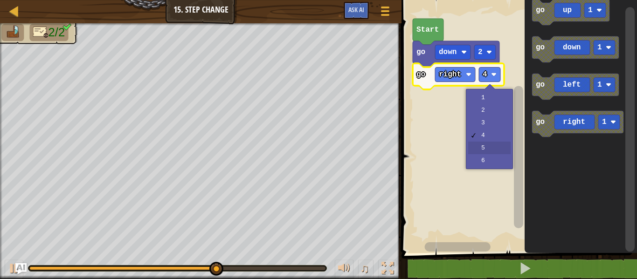
click at [496, 152] on rect "Blockly Workspace" at bounding box center [517, 124] width 238 height 258
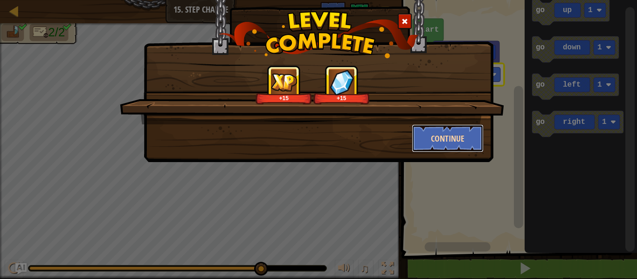
click at [451, 144] on button "Continue" at bounding box center [448, 138] width 72 height 28
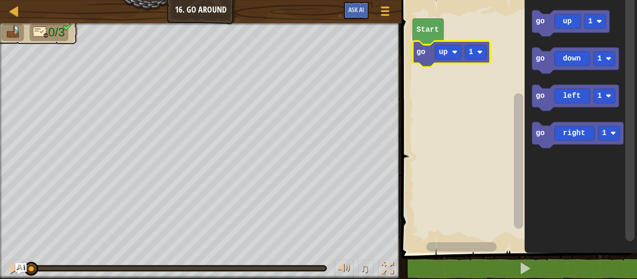
click at [473, 52] on text "1" at bounding box center [470, 52] width 5 height 8
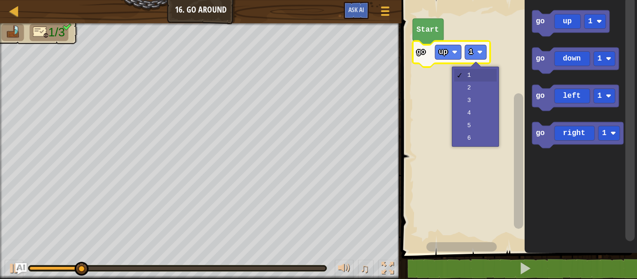
click at [482, 87] on rect "Blockly Workspace" at bounding box center [517, 124] width 238 height 258
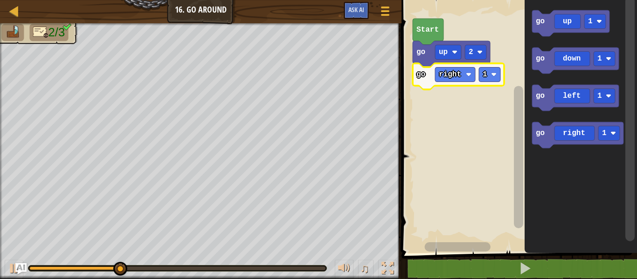
click at [495, 72] on image "Blockly Workspace" at bounding box center [494, 75] width 6 height 6
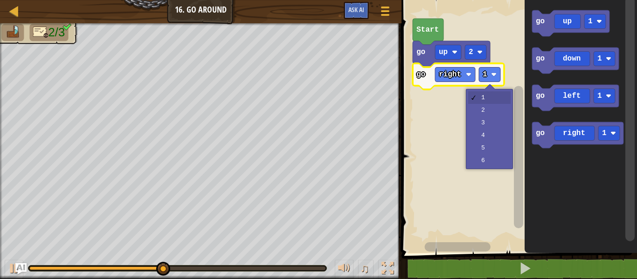
click at [491, 126] on rect "Blockly Workspace" at bounding box center [517, 124] width 238 height 258
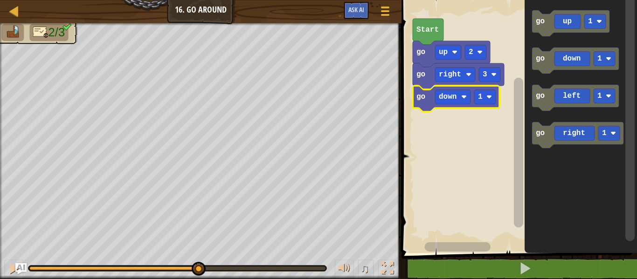
click at [488, 99] on image "Blockly Workspace" at bounding box center [489, 97] width 6 height 6
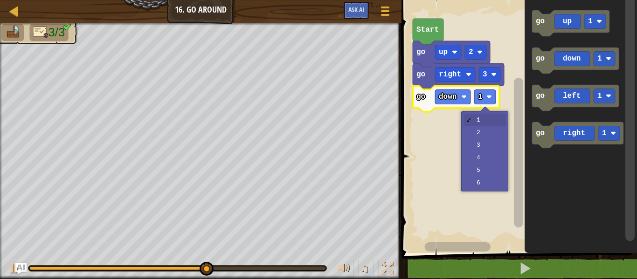
click at [489, 135] on rect "Blockly Workspace" at bounding box center [517, 124] width 238 height 258
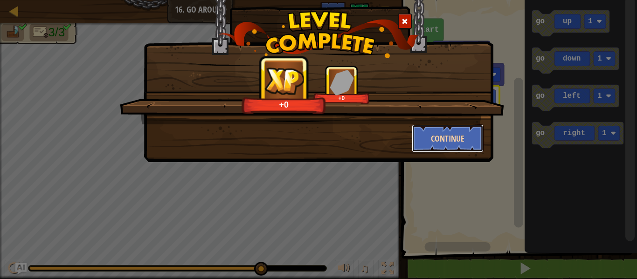
click at [459, 139] on button "Continue" at bounding box center [448, 138] width 72 height 28
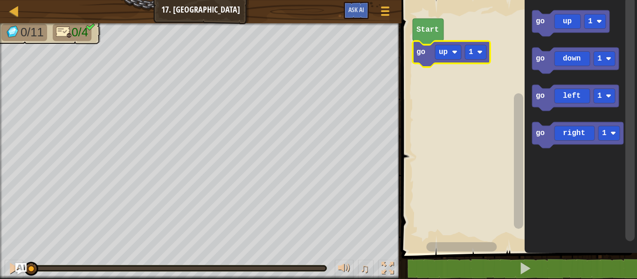
click at [470, 54] on text "1" at bounding box center [470, 52] width 5 height 8
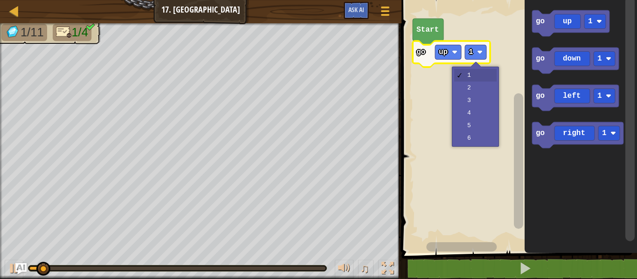
click at [481, 103] on rect "Blockly Workspace" at bounding box center [517, 124] width 238 height 258
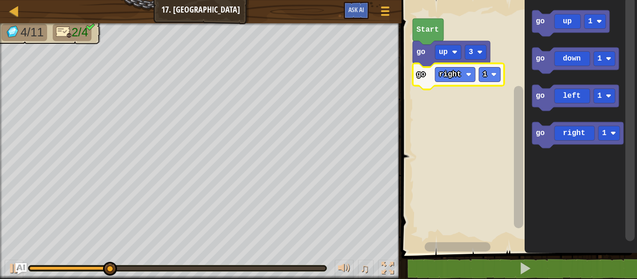
click at [494, 72] on image "Blockly Workspace" at bounding box center [494, 75] width 6 height 6
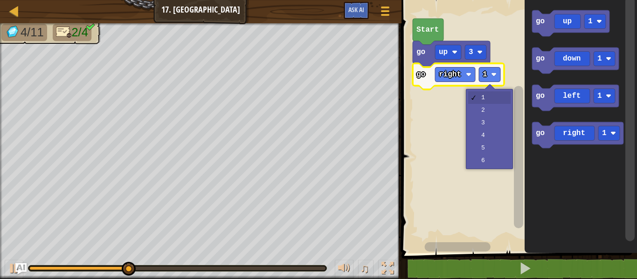
click at [497, 124] on rect "Blockly Workspace" at bounding box center [517, 124] width 238 height 258
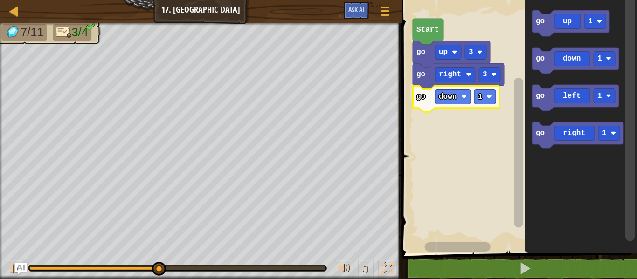
click at [489, 100] on rect "Blockly Workspace" at bounding box center [484, 97] width 21 height 14
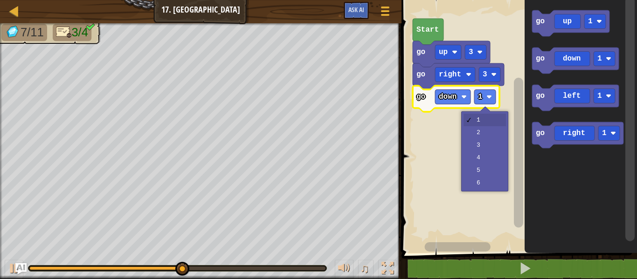
click at [491, 148] on rect "Blockly Workspace" at bounding box center [517, 124] width 238 height 258
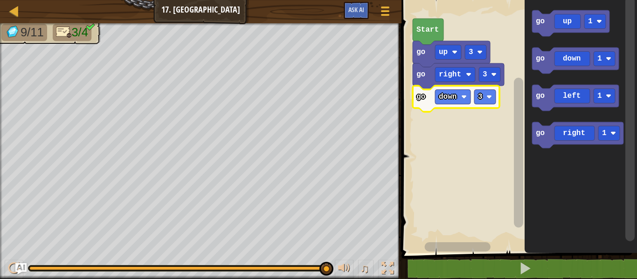
click at [484, 95] on rect "Blockly Workspace" at bounding box center [484, 97] width 21 height 14
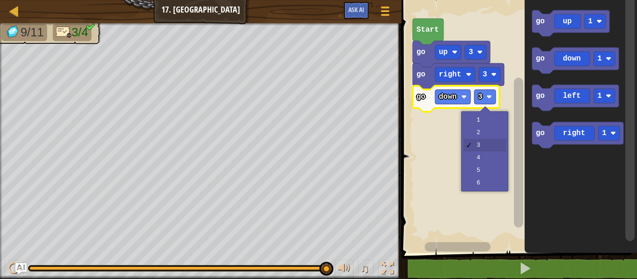
click at [488, 176] on rect "Blockly Workspace" at bounding box center [517, 124] width 238 height 258
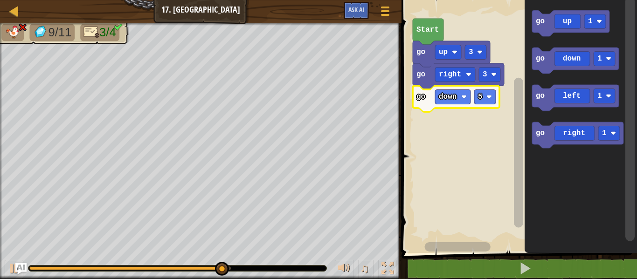
click at [494, 100] on rect "Blockly Workspace" at bounding box center [484, 97] width 21 height 14
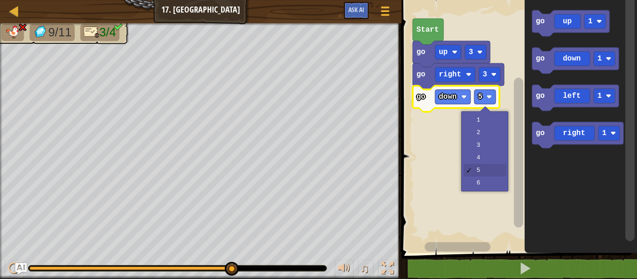
click at [489, 149] on rect "Blockly Workspace" at bounding box center [517, 124] width 238 height 258
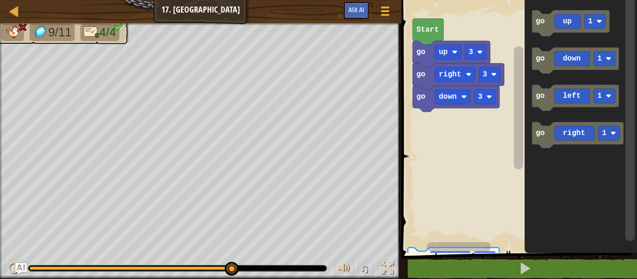
click at [564, 99] on icon "Blockly Workspace" at bounding box center [575, 98] width 87 height 26
click at [568, 102] on icon "Blockly Workspace" at bounding box center [575, 98] width 87 height 26
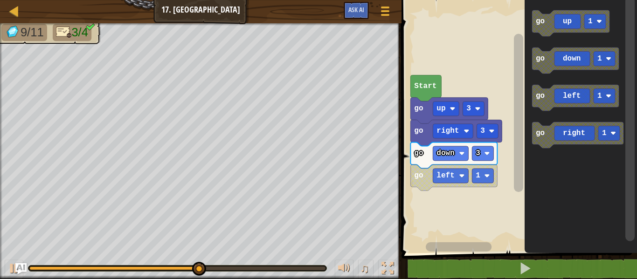
click at [481, 181] on rect "Blockly Workspace" at bounding box center [482, 176] width 21 height 14
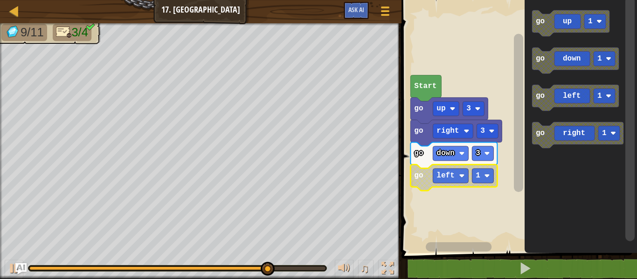
click at [487, 102] on icon "Blockly Workspace" at bounding box center [449, 110] width 77 height 26
click at [479, 174] on text "2" at bounding box center [478, 176] width 5 height 8
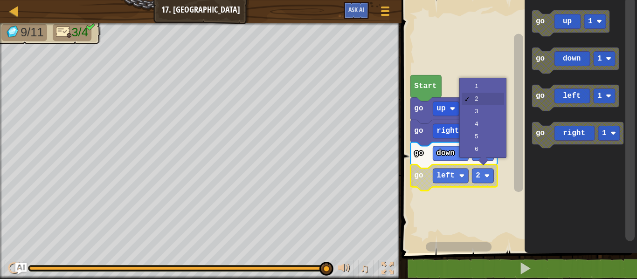
click at [490, 114] on rect "Blockly Workspace" at bounding box center [517, 124] width 238 height 258
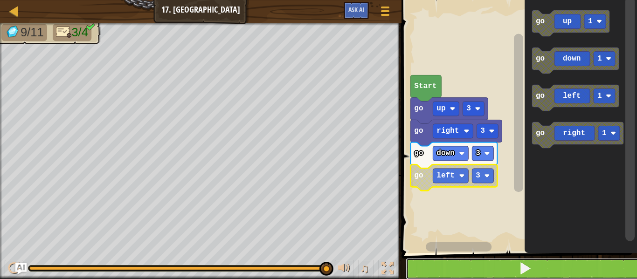
click at [515, 272] on button at bounding box center [524, 268] width 238 height 21
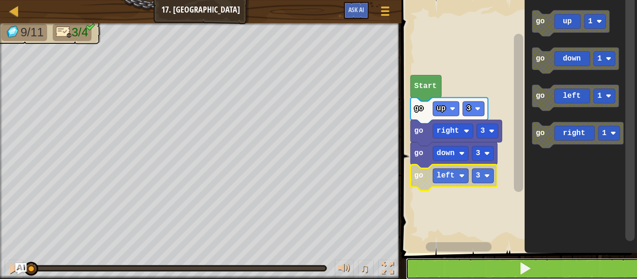
click at [516, 270] on button at bounding box center [524, 268] width 238 height 21
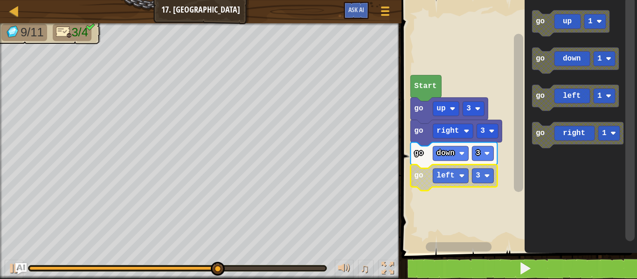
click at [604, 95] on rect "Blockly Workspace" at bounding box center [603, 96] width 21 height 14
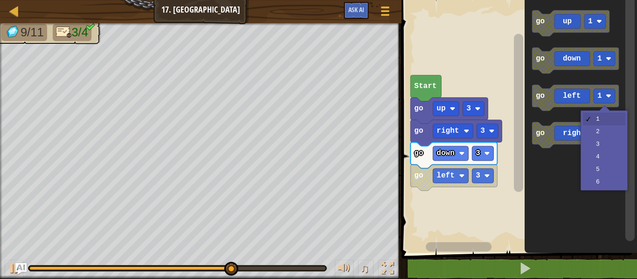
click at [607, 131] on rect "Blockly Workspace" at bounding box center [608, 133] width 21 height 14
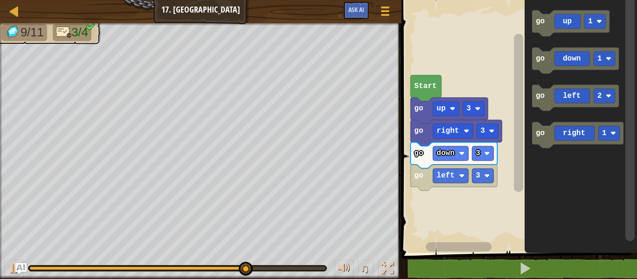
click at [536, 90] on icon "Blockly Workspace" at bounding box center [575, 98] width 87 height 26
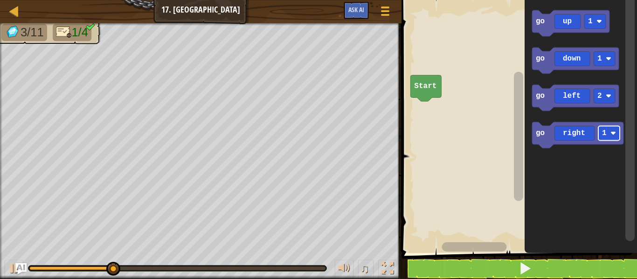
click at [601, 135] on rect "Blockly Workspace" at bounding box center [608, 133] width 21 height 14
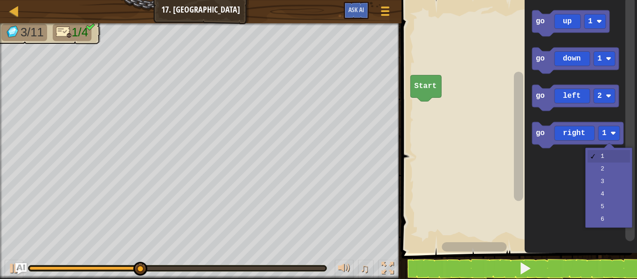
click at [611, 185] on icon "Blockly Workspace" at bounding box center [580, 124] width 112 height 258
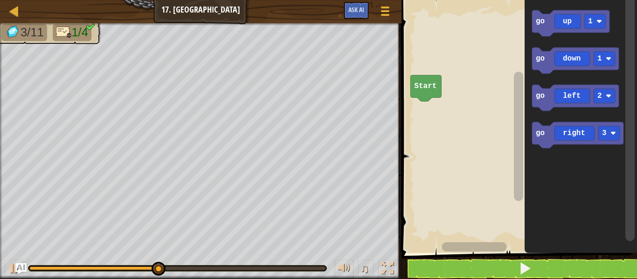
click at [542, 130] on text "go" at bounding box center [539, 133] width 9 height 8
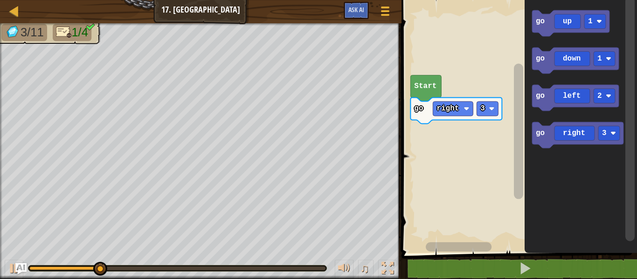
click at [600, 25] on rect "Blockly Workspace" at bounding box center [594, 21] width 21 height 14
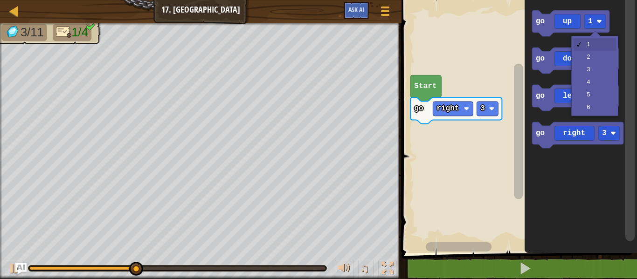
click at [596, 73] on rect "Blockly Workspace" at bounding box center [575, 61] width 87 height 26
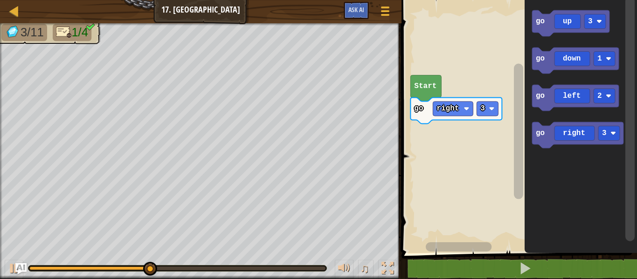
click at [541, 20] on text "go" at bounding box center [539, 21] width 9 height 8
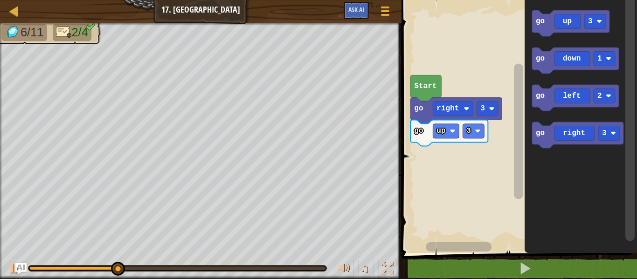
click at [606, 98] on image "Blockly Workspace" at bounding box center [608, 96] width 6 height 6
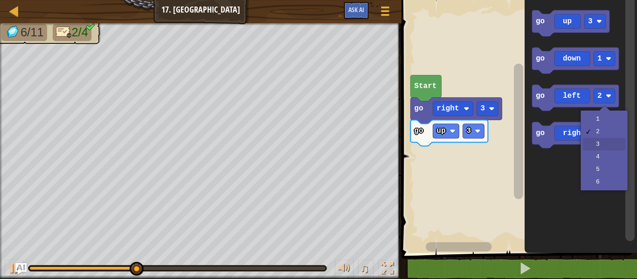
click at [608, 145] on rect "Blockly Workspace" at bounding box center [577, 135] width 91 height 26
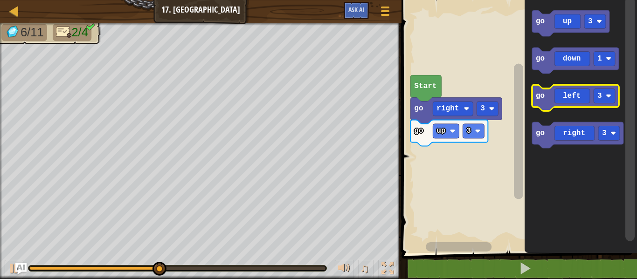
click at [544, 96] on text "go" at bounding box center [539, 96] width 9 height 8
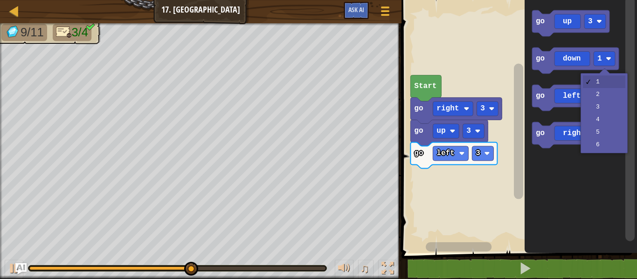
click at [605, 68] on div at bounding box center [604, 73] width 11 height 11
click at [604, 96] on rect "Blockly Workspace" at bounding box center [603, 96] width 21 height 14
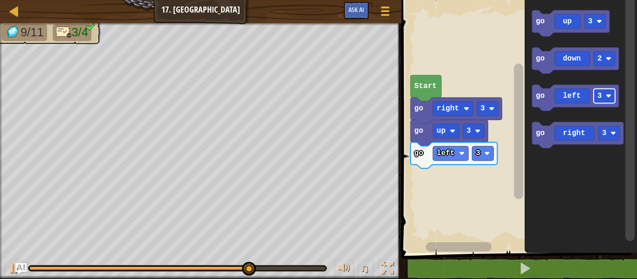
click at [544, 57] on text "go" at bounding box center [539, 59] width 9 height 8
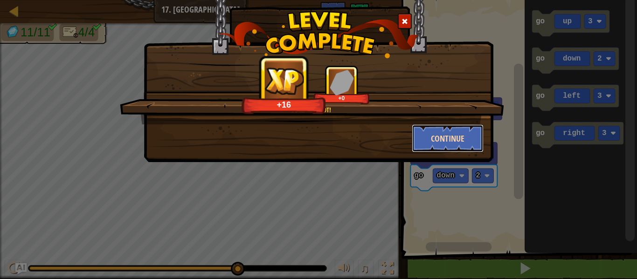
click at [459, 144] on button "Continue" at bounding box center [448, 138] width 72 height 28
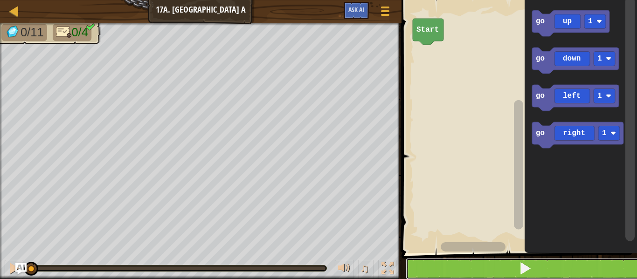
click at [491, 261] on button at bounding box center [524, 268] width 238 height 21
click at [563, 140] on icon "Blockly Workspace" at bounding box center [577, 135] width 91 height 26
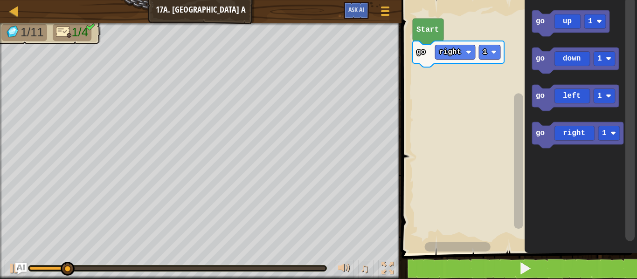
click at [494, 56] on rect "Blockly Workspace" at bounding box center [489, 52] width 21 height 14
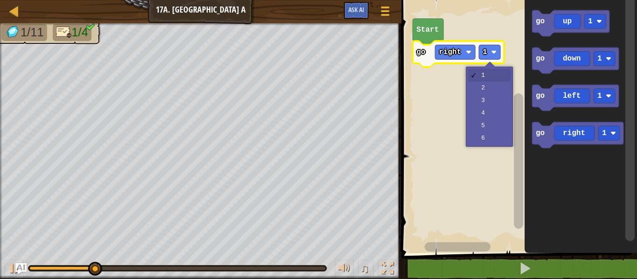
click at [497, 113] on rect "Blockly Workspace" at bounding box center [517, 124] width 238 height 258
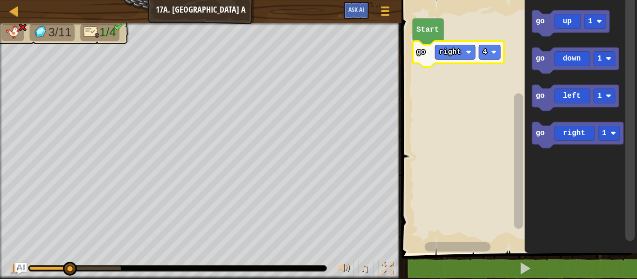
click at [494, 45] on rect "Blockly Workspace" at bounding box center [489, 52] width 21 height 14
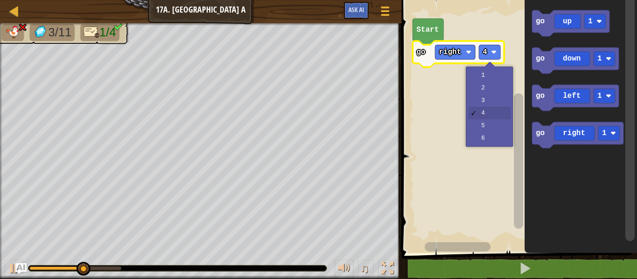
click at [501, 96] on rect "Blockly Workspace" at bounding box center [517, 124] width 238 height 258
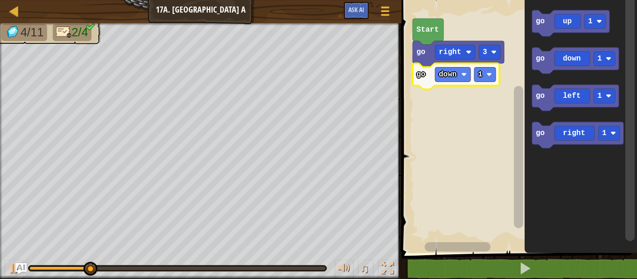
click at [488, 75] on image "Blockly Workspace" at bounding box center [489, 75] width 6 height 6
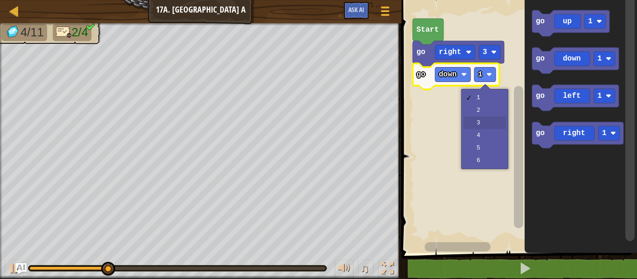
click at [489, 126] on rect "Blockly Workspace" at bounding box center [517, 124] width 238 height 258
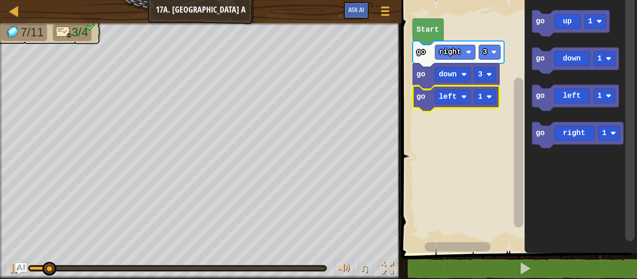
click at [0, 0] on div at bounding box center [0, 0] width 0 height 0
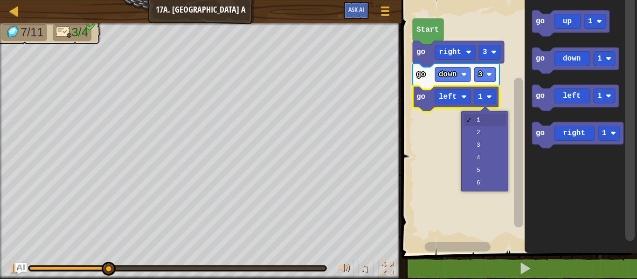
click at [495, 160] on rect "Blockly Workspace" at bounding box center [517, 124] width 238 height 258
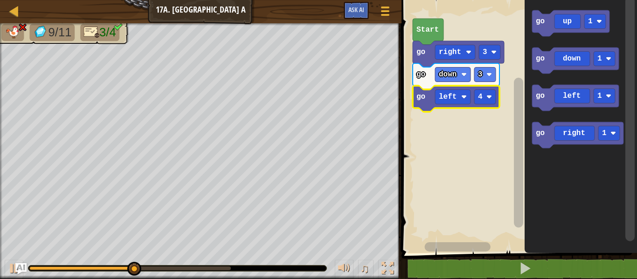
click at [481, 98] on text "4" at bounding box center [480, 97] width 5 height 8
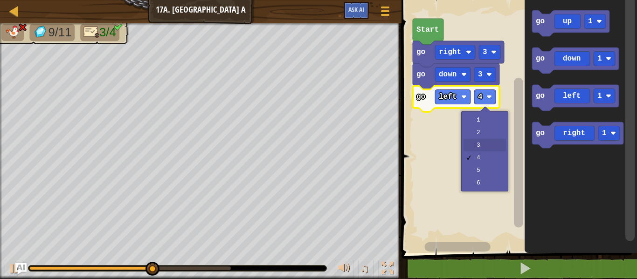
click at [492, 147] on rect "Blockly Workspace" at bounding box center [517, 124] width 238 height 258
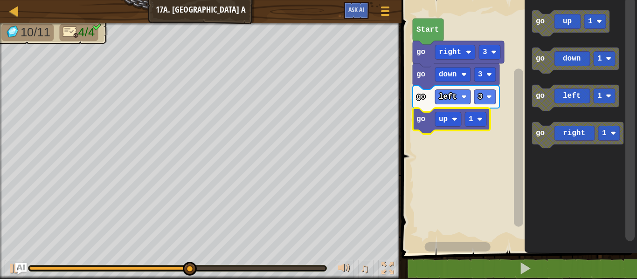
click at [480, 120] on image "Blockly Workspace" at bounding box center [480, 120] width 6 height 6
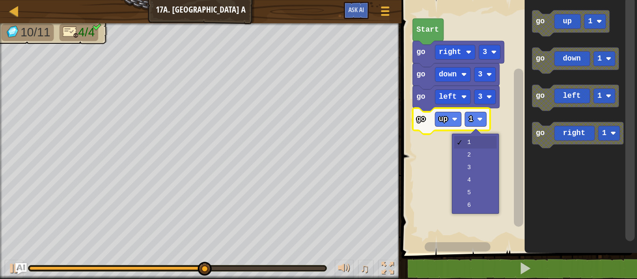
click at [480, 154] on rect "Blockly Workspace" at bounding box center [517, 124] width 238 height 258
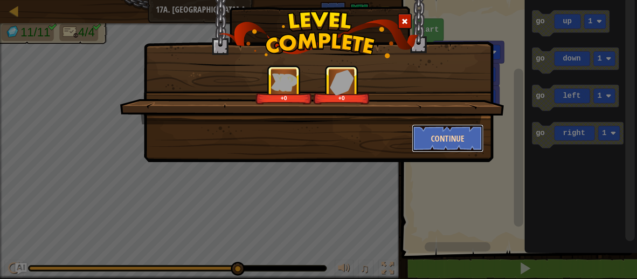
click at [453, 137] on button "Continue" at bounding box center [448, 138] width 72 height 28
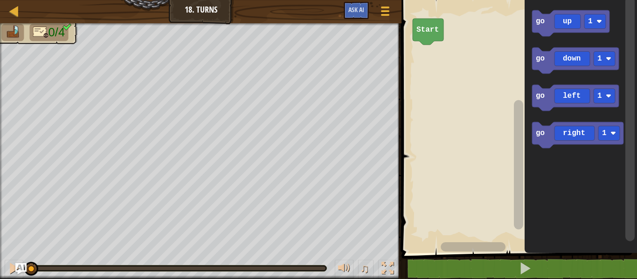
click at [608, 96] on image "Blockly Workspace" at bounding box center [608, 96] width 6 height 6
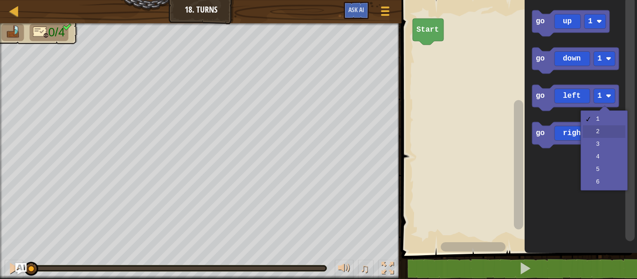
click at [610, 132] on rect "Blockly Workspace" at bounding box center [608, 133] width 21 height 14
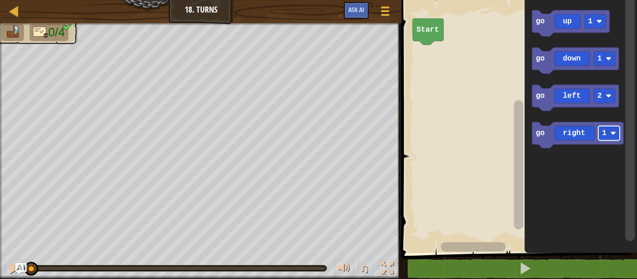
click at [533, 98] on icon "Blockly Workspace" at bounding box center [575, 98] width 87 height 26
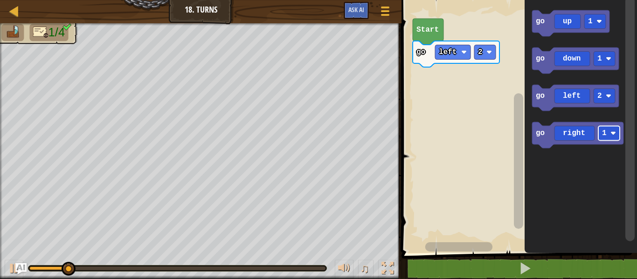
click at [607, 53] on rect "Blockly Workspace" at bounding box center [603, 59] width 21 height 14
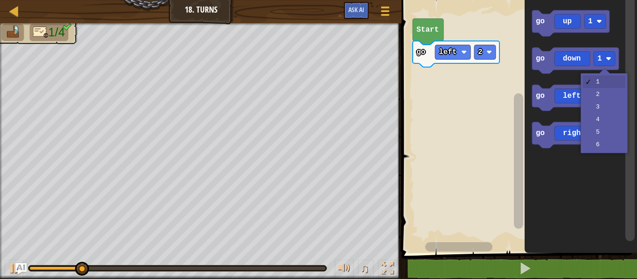
click at [607, 94] on image "Blockly Workspace" at bounding box center [608, 96] width 6 height 6
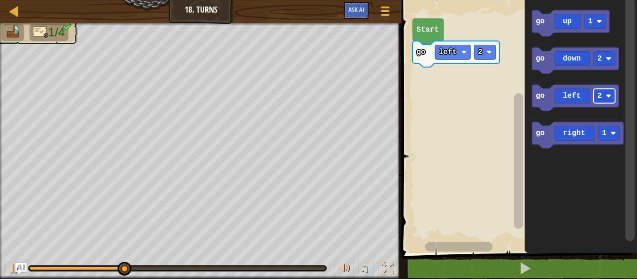
click at [0, 0] on div at bounding box center [0, 0] width 0 height 0
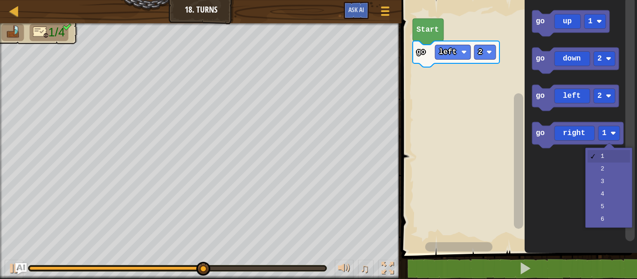
click at [609, 194] on icon "Blockly Workspace" at bounding box center [580, 124] width 112 height 258
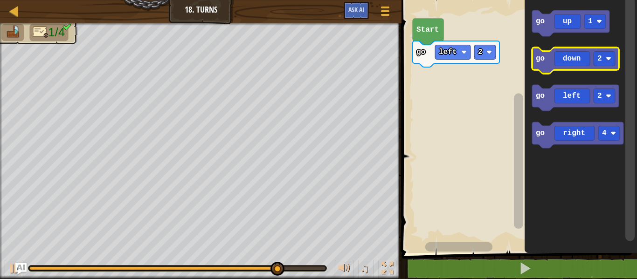
click at [542, 52] on icon "Blockly Workspace" at bounding box center [575, 61] width 87 height 26
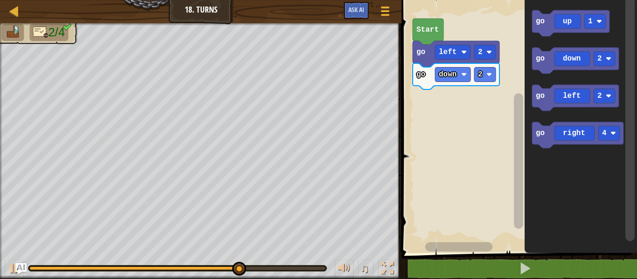
click at [541, 129] on icon "Blockly Workspace" at bounding box center [577, 135] width 91 height 26
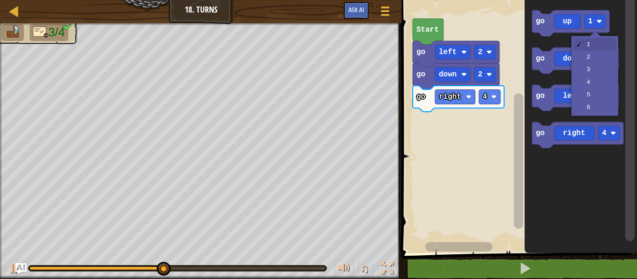
click at [595, 20] on rect "Blockly Workspace" at bounding box center [594, 21] width 21 height 14
click at [596, 69] on icon "Blockly Workspace" at bounding box center [575, 61] width 87 height 26
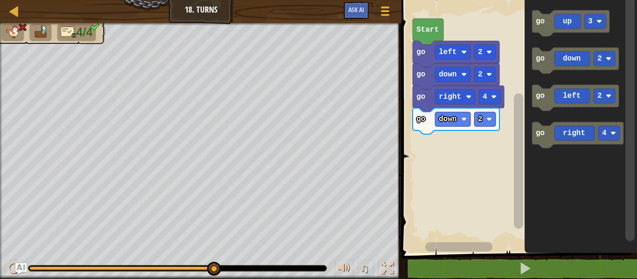
click at [542, 20] on text "go" at bounding box center [539, 21] width 9 height 8
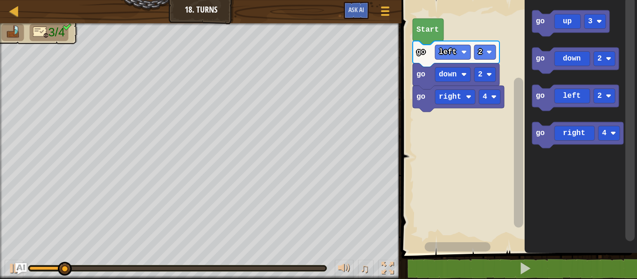
click at [540, 20] on text "go" at bounding box center [539, 21] width 9 height 8
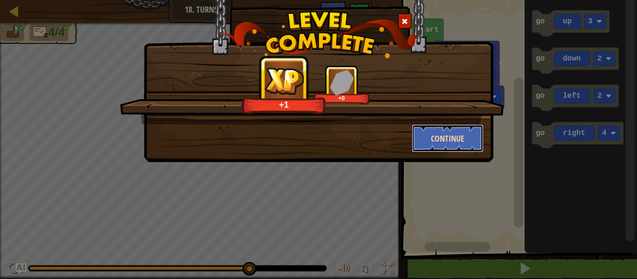
click at [441, 132] on button "Continue" at bounding box center [448, 138] width 72 height 28
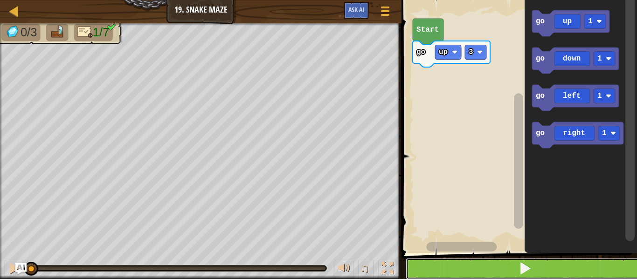
click at [547, 272] on button at bounding box center [524, 268] width 238 height 21
click at [608, 134] on rect "Blockly Workspace" at bounding box center [608, 133] width 21 height 14
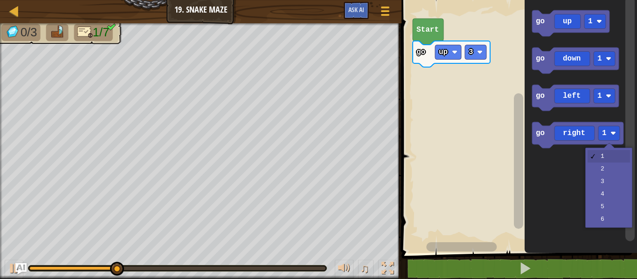
click at [611, 170] on icon "Blockly Workspace" at bounding box center [580, 124] width 112 height 258
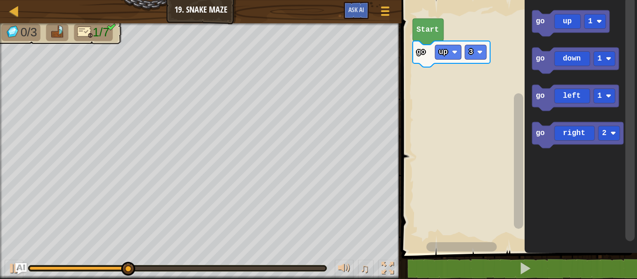
click at [538, 136] on text "go" at bounding box center [539, 133] width 9 height 8
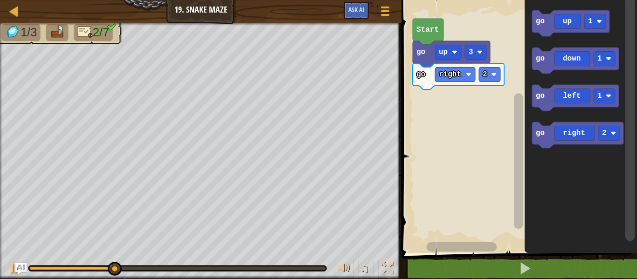
click at [597, 15] on rect "Blockly Workspace" at bounding box center [594, 21] width 21 height 14
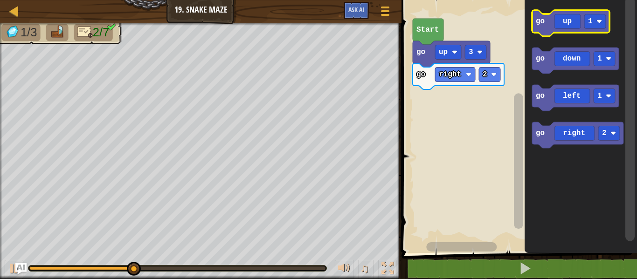
click at [537, 22] on text "go" at bounding box center [539, 21] width 9 height 8
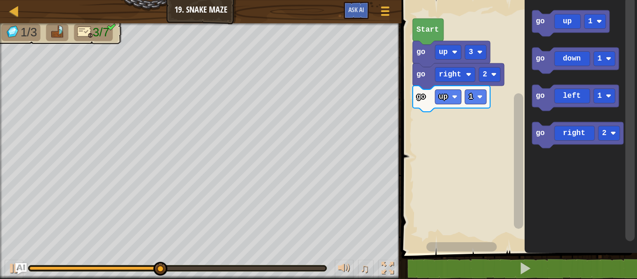
click at [547, 135] on icon "Blockly Workspace" at bounding box center [577, 135] width 91 height 26
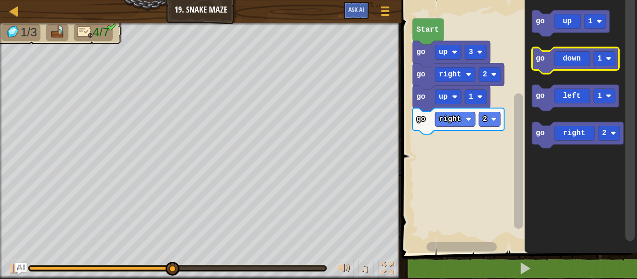
click at [599, 55] on text "1" at bounding box center [599, 59] width 5 height 8
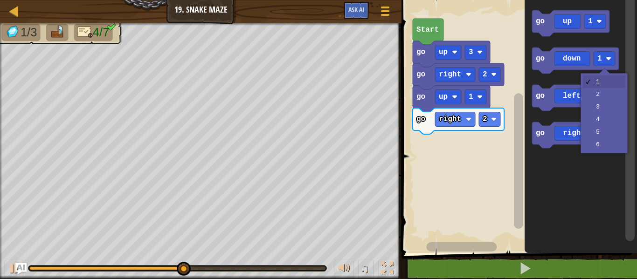
click at [607, 96] on image "Blockly Workspace" at bounding box center [608, 96] width 6 height 6
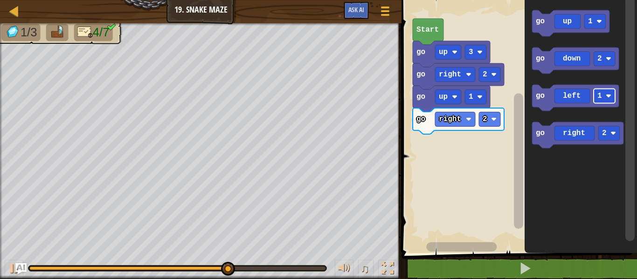
click at [540, 62] on text "go" at bounding box center [539, 59] width 9 height 8
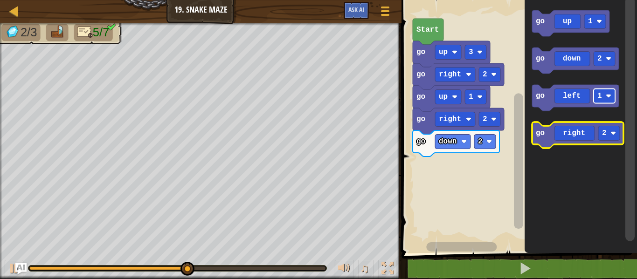
click at [544, 132] on text "go" at bounding box center [539, 133] width 9 height 8
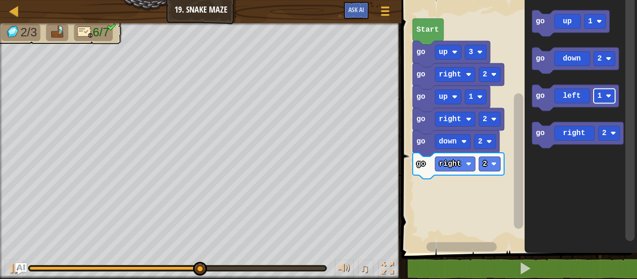
click at [595, 18] on rect "Blockly Workspace" at bounding box center [594, 21] width 21 height 14
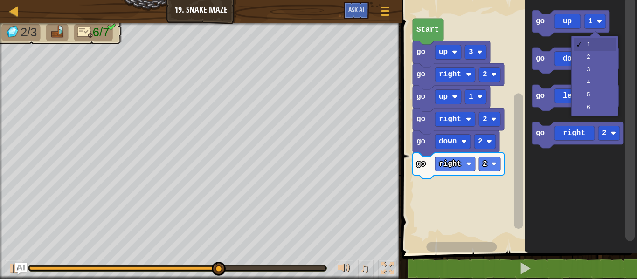
click at [597, 73] on rect "Blockly Workspace" at bounding box center [575, 61] width 87 height 26
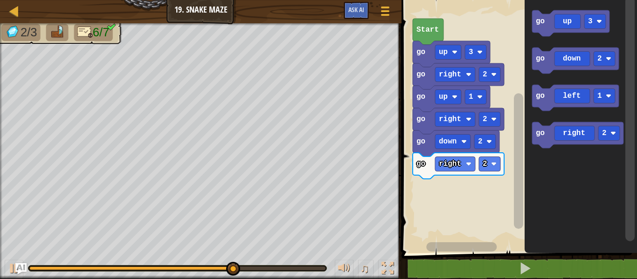
click at [540, 18] on text "go" at bounding box center [539, 21] width 9 height 8
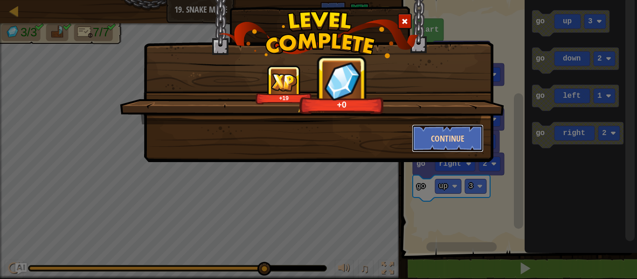
click at [471, 138] on button "Continue" at bounding box center [448, 138] width 72 height 28
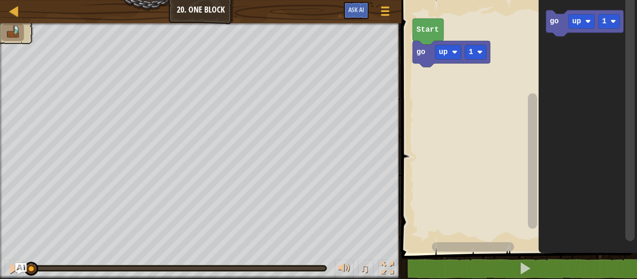
click at [0, 0] on div at bounding box center [0, 0] width 0 height 0
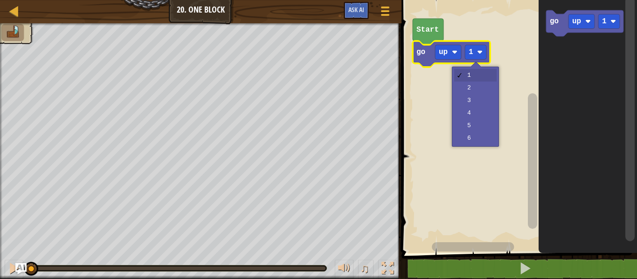
click at [479, 101] on rect "Blockly Workspace" at bounding box center [517, 124] width 238 height 258
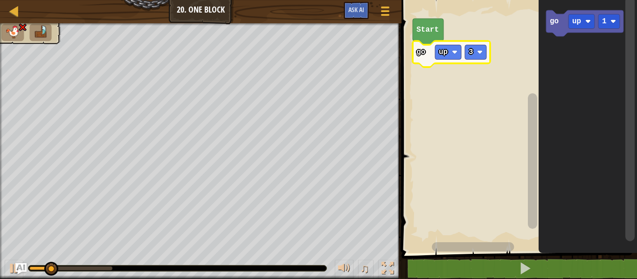
click at [479, 55] on image "Blockly Workspace" at bounding box center [480, 52] width 6 height 6
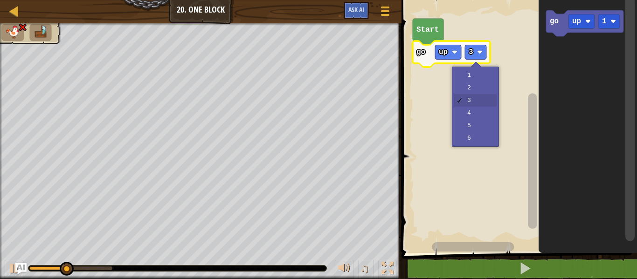
click at [483, 92] on rect "Blockly Workspace" at bounding box center [517, 124] width 238 height 258
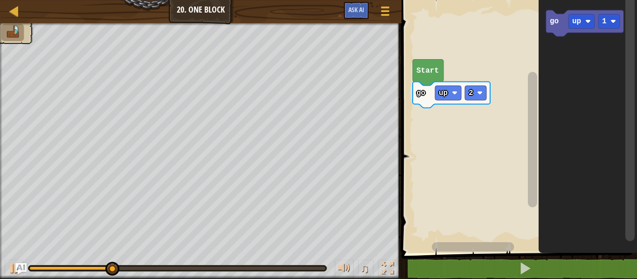
click at [462, 86] on icon "Blockly Workspace" at bounding box center [450, 95] width 77 height 26
click at [583, 30] on icon "Blockly Workspace" at bounding box center [584, 23] width 77 height 26
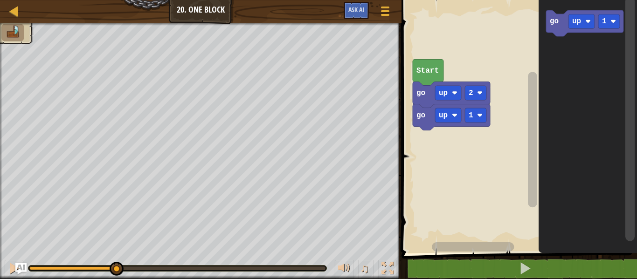
click at [451, 92] on rect "Blockly Workspace" at bounding box center [448, 93] width 26 height 14
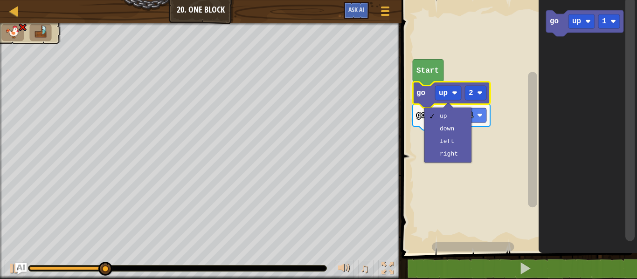
click at [419, 123] on icon "Blockly Workspace" at bounding box center [450, 117] width 77 height 26
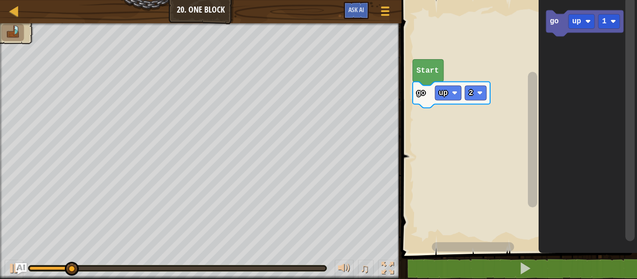
click at [582, 17] on rect "Blockly Workspace" at bounding box center [581, 21] width 26 height 14
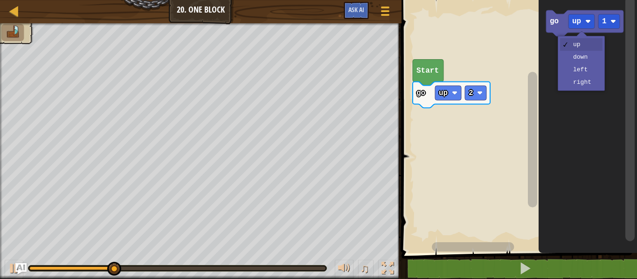
click at [590, 70] on icon "Blockly Workspace" at bounding box center [587, 124] width 98 height 258
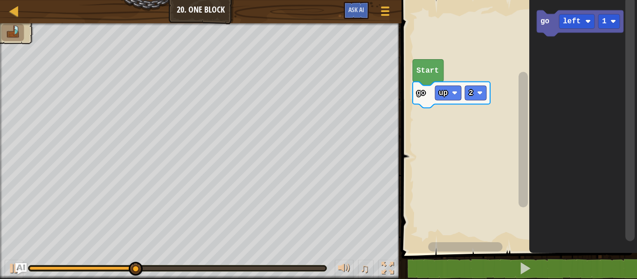
click at [608, 16] on rect "Blockly Workspace" at bounding box center [608, 21] width 21 height 14
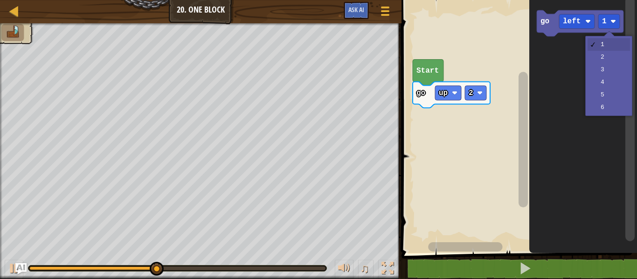
click at [606, 74] on icon "Blockly Workspace" at bounding box center [583, 124] width 108 height 258
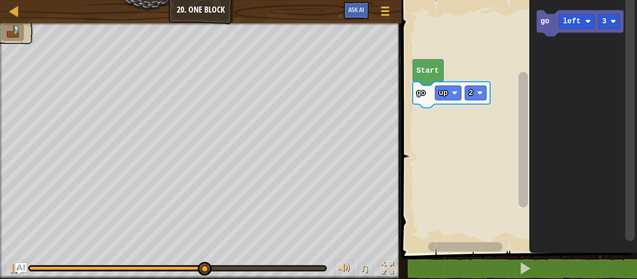
click at [543, 18] on text "go" at bounding box center [544, 21] width 9 height 8
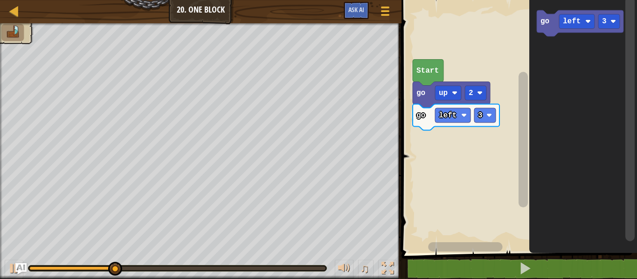
click at [576, 17] on rect "Blockly Workspace" at bounding box center [576, 21] width 35 height 14
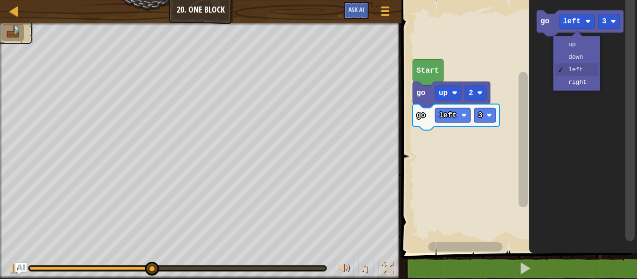
click at [584, 55] on icon "Blockly Workspace" at bounding box center [583, 124] width 108 height 258
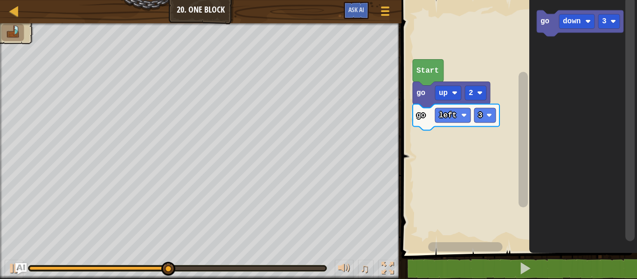
click at [607, 20] on rect "Blockly Workspace" at bounding box center [608, 21] width 21 height 14
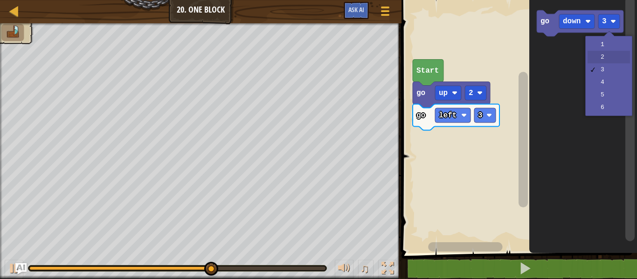
click at [612, 57] on icon "Blockly Workspace" at bounding box center [583, 124] width 108 height 258
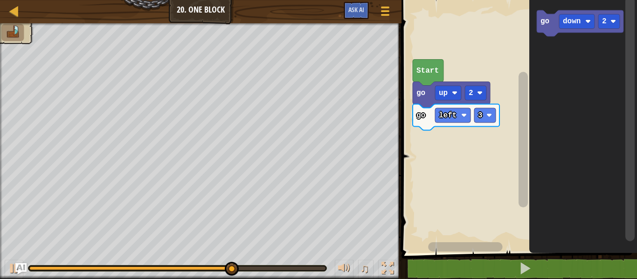
click at [554, 14] on icon "Blockly Workspace" at bounding box center [579, 23] width 87 height 26
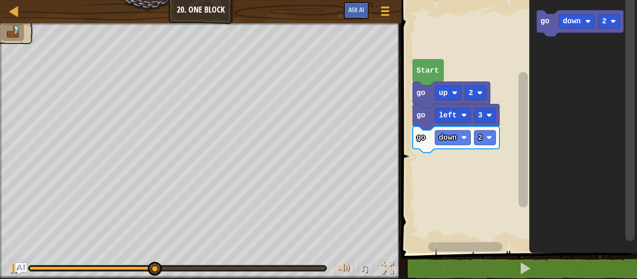
click at [0, 0] on div at bounding box center [0, 0] width 0 height 0
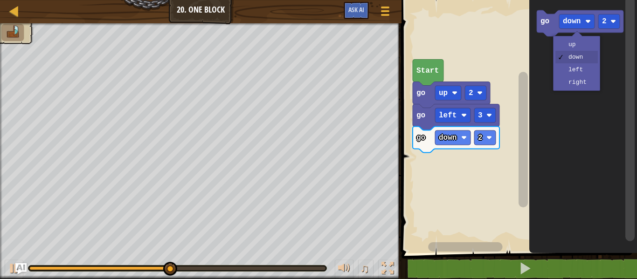
click at [582, 87] on icon "Blockly Workspace" at bounding box center [583, 124] width 108 height 258
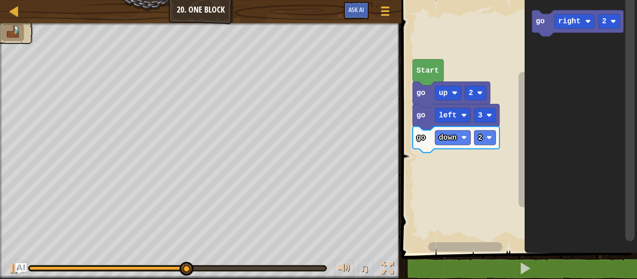
click at [611, 23] on image "Blockly Workspace" at bounding box center [613, 22] width 6 height 6
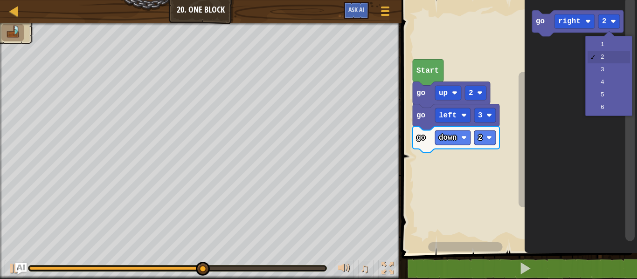
click at [612, 46] on icon "Blockly Workspace" at bounding box center [580, 124] width 112 height 258
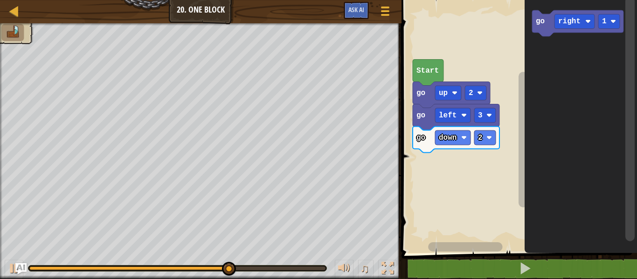
click at [548, 20] on icon "Blockly Workspace" at bounding box center [577, 23] width 91 height 26
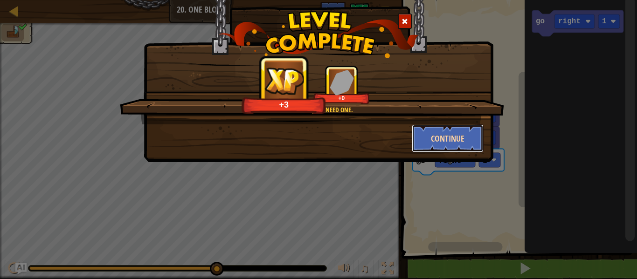
click at [453, 140] on button "Continue" at bounding box center [448, 138] width 72 height 28
